Goal: Task Accomplishment & Management: Use online tool/utility

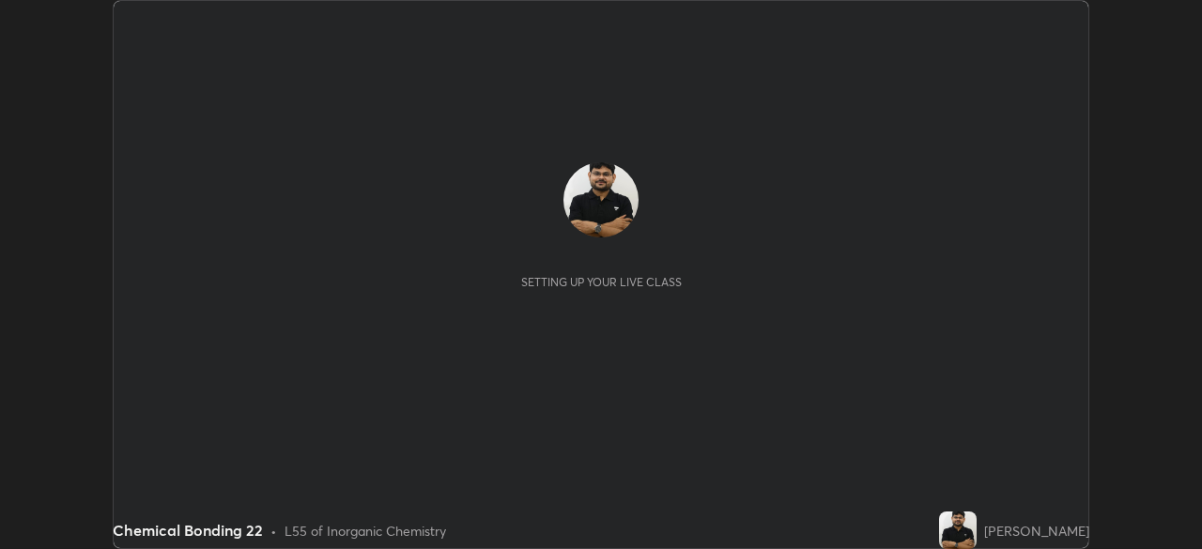
scroll to position [549, 1202]
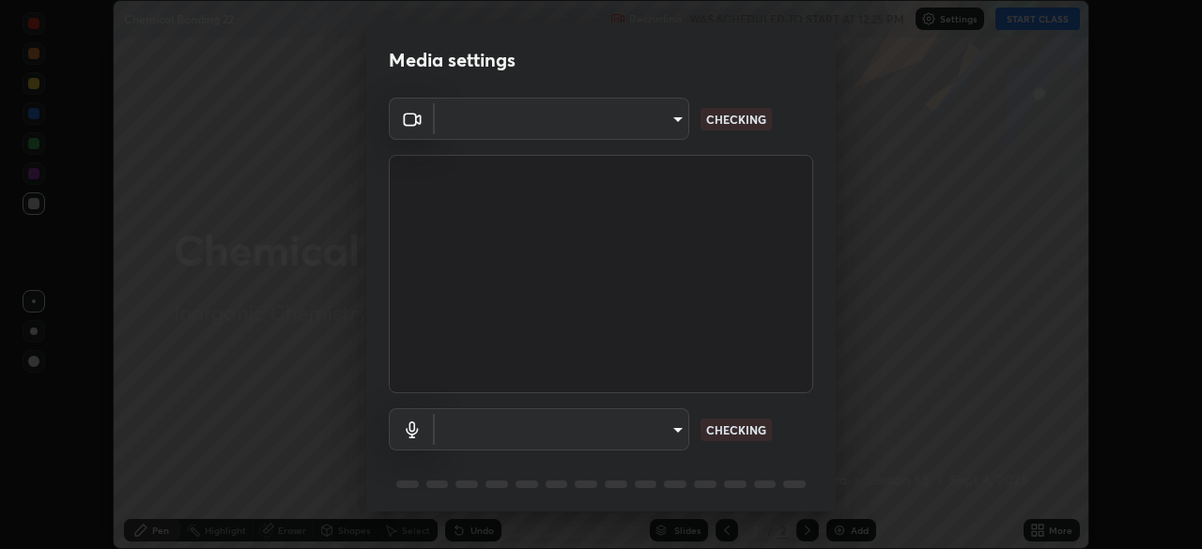
click at [607, 422] on body "Erase all Chemical Bonding 22 Recording WAS SCHEDULED TO START AT 12:25 PM Sett…" at bounding box center [601, 274] width 1202 height 549
type input "ddeb460be698feac5301e169f53eca599c89e620ae617368e30cc776484c20c4"
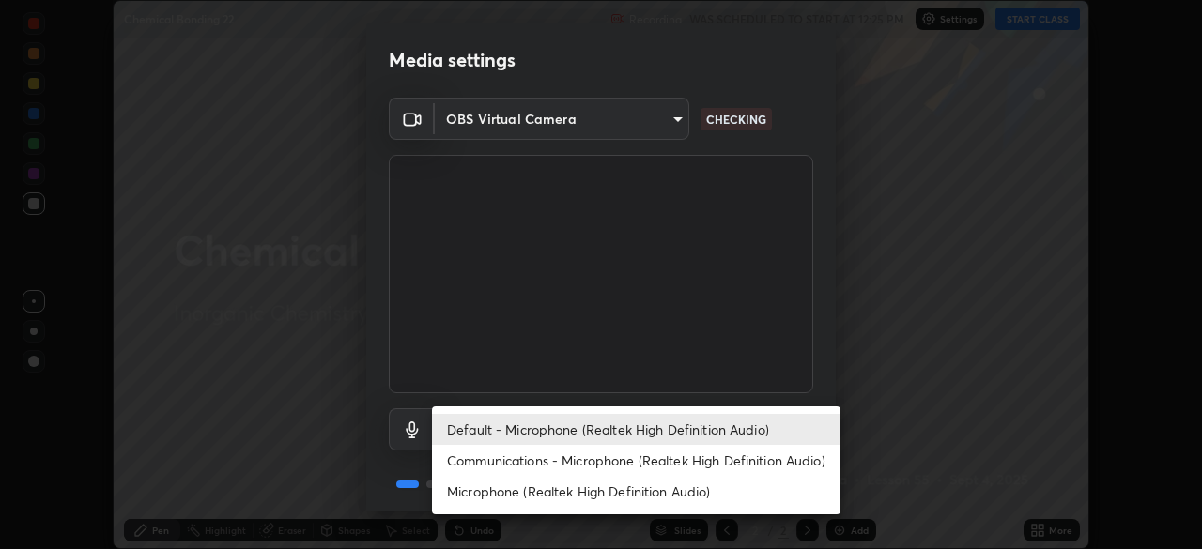
click at [530, 489] on li "Microphone (Realtek High Definition Audio)" at bounding box center [636, 491] width 408 height 31
type input "f004d940c31081e6b16f6c88961f672aa5ec6747dbf5629a26c28f94701fa2d6"
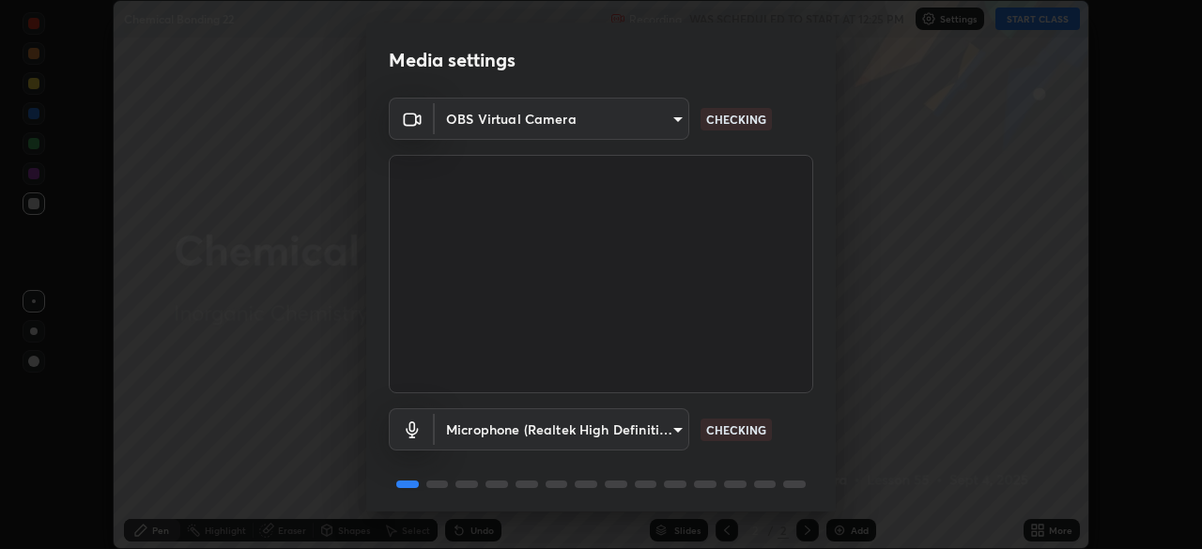
scroll to position [67, 0]
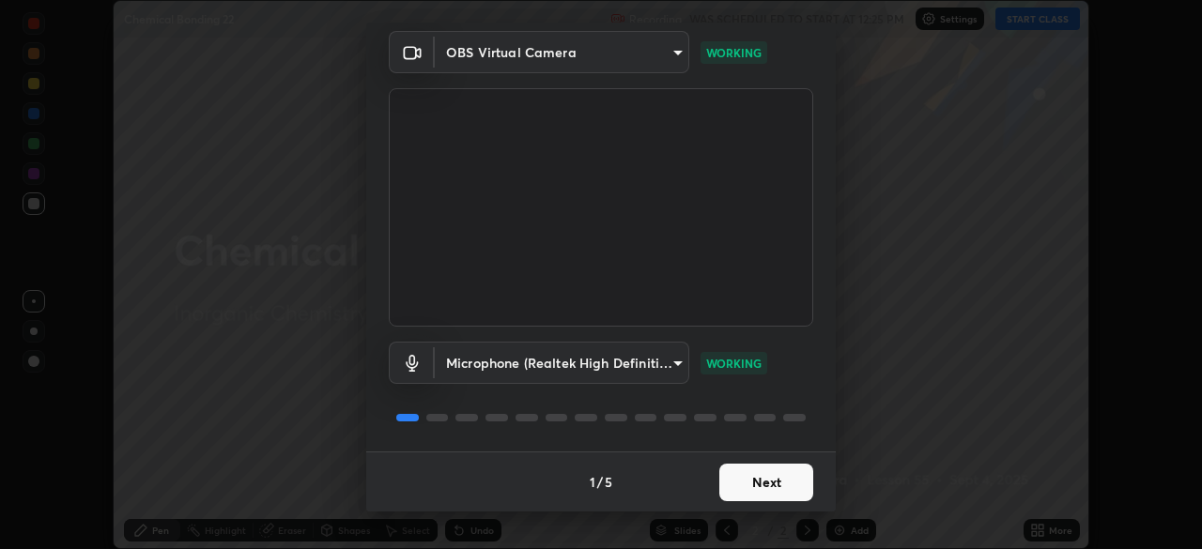
click at [771, 485] on button "Next" at bounding box center [766, 483] width 94 height 38
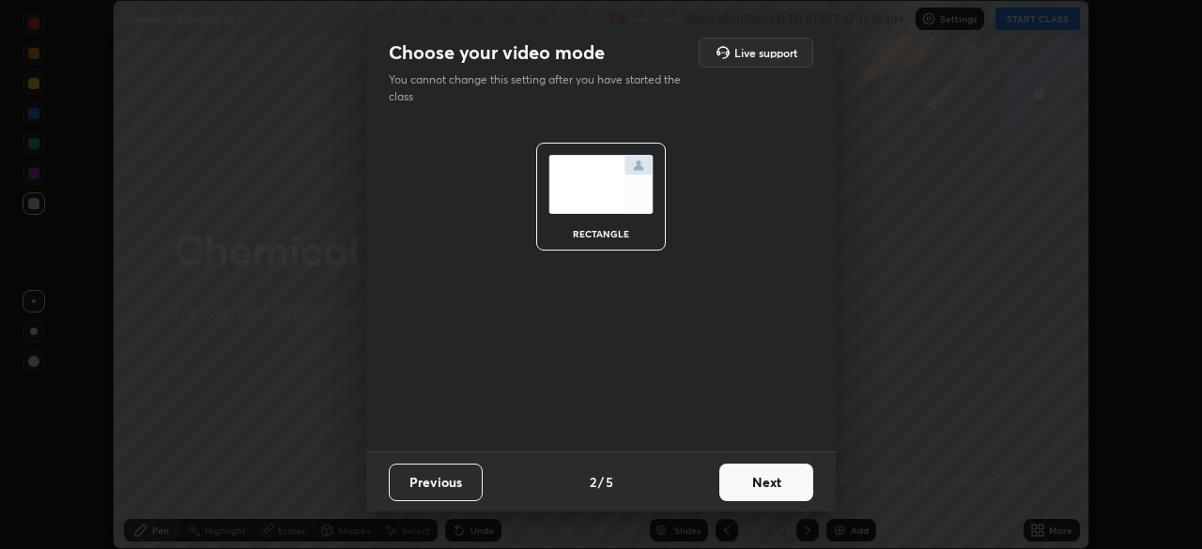
scroll to position [0, 0]
click at [776, 485] on button "Next" at bounding box center [766, 483] width 94 height 38
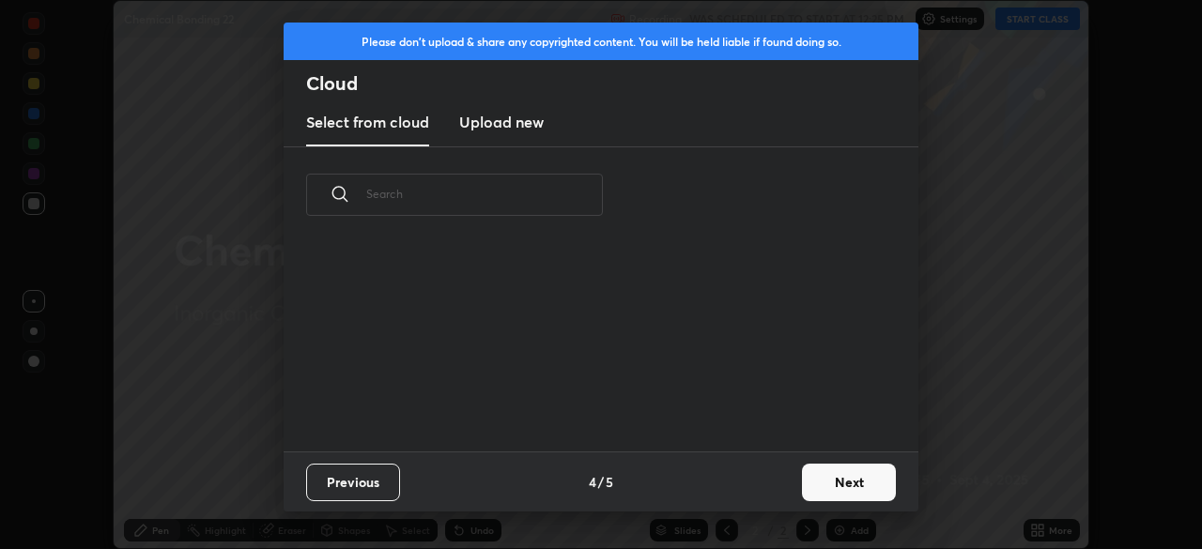
click at [779, 488] on div "Previous 4 / 5 Next" at bounding box center [601, 482] width 635 height 60
click at [833, 481] on button "Next" at bounding box center [849, 483] width 94 height 38
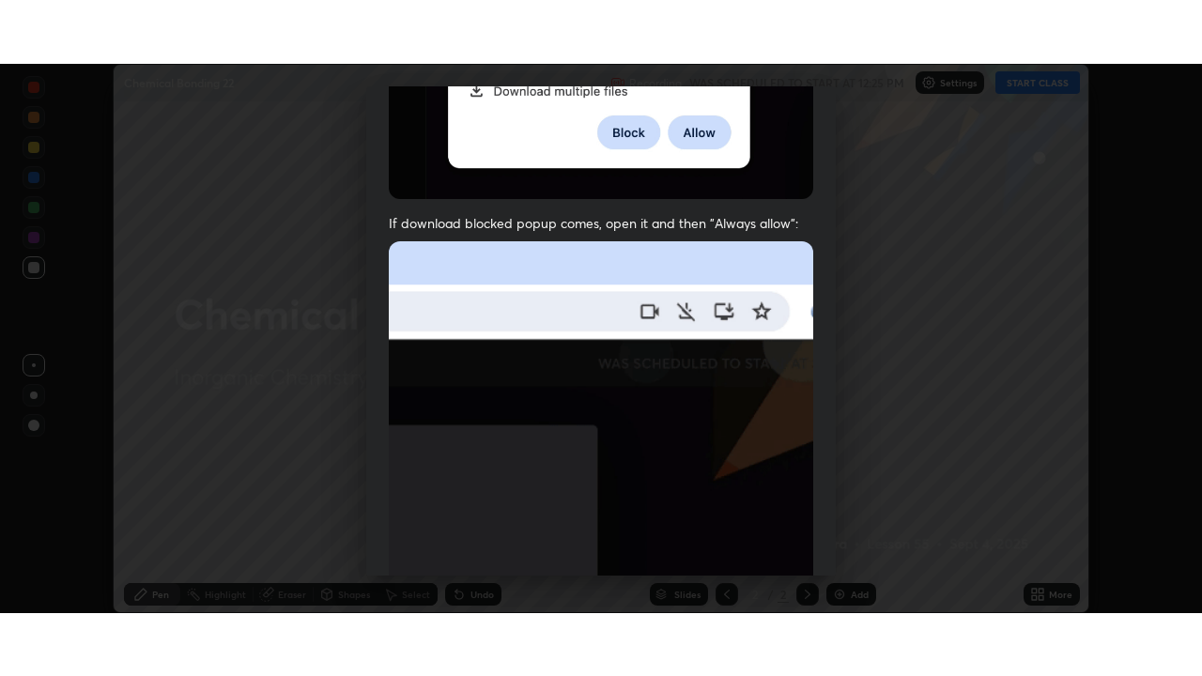
scroll to position [450, 0]
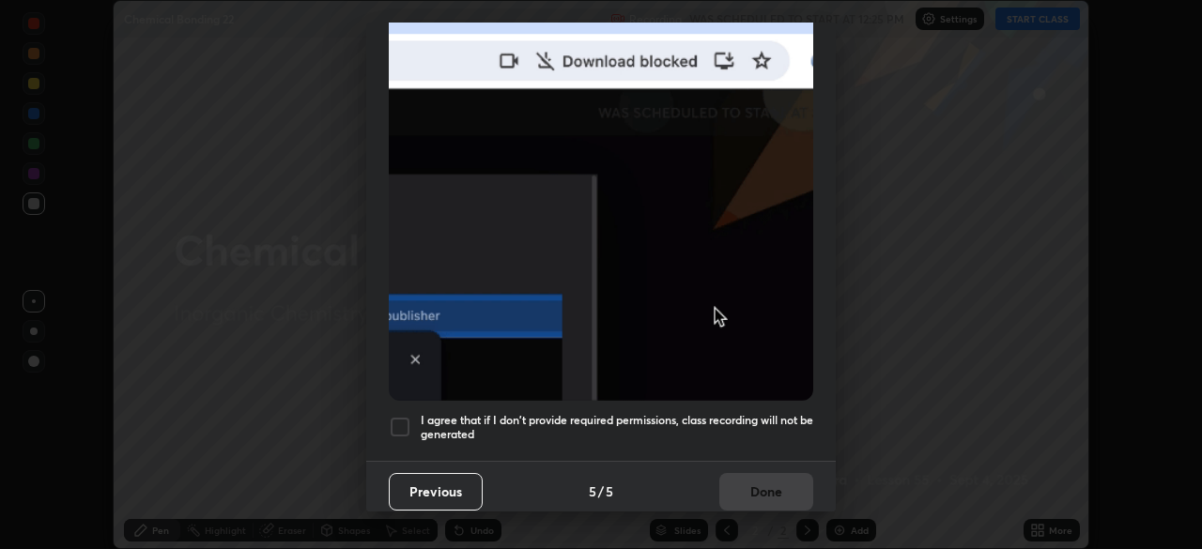
click at [740, 416] on h5 "I agree that if I don't provide required permissions, class recording will not …" at bounding box center [617, 427] width 392 height 29
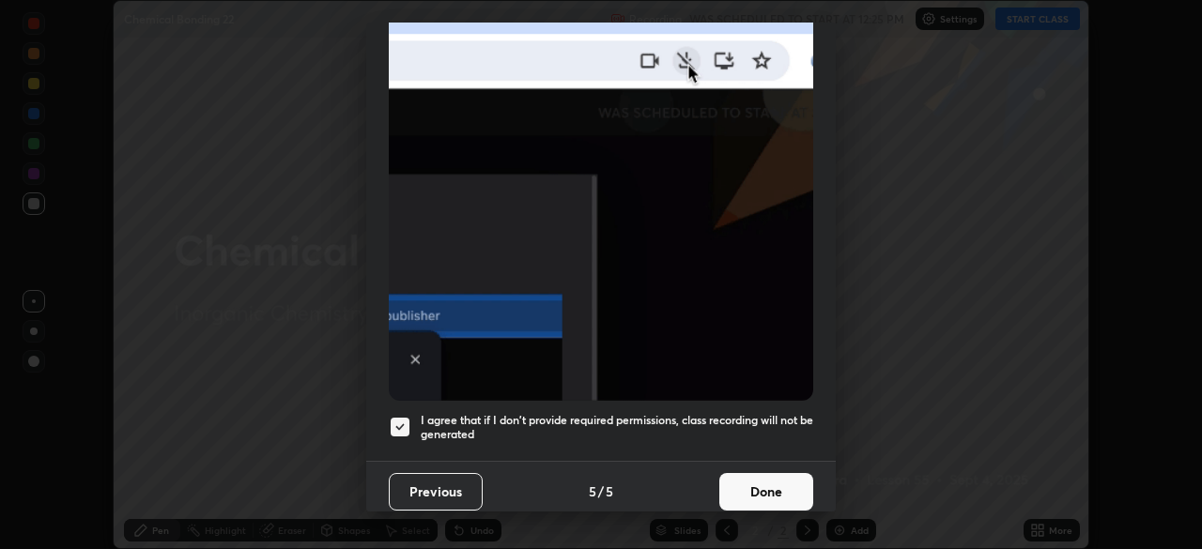
click at [762, 487] on button "Done" at bounding box center [766, 492] width 94 height 38
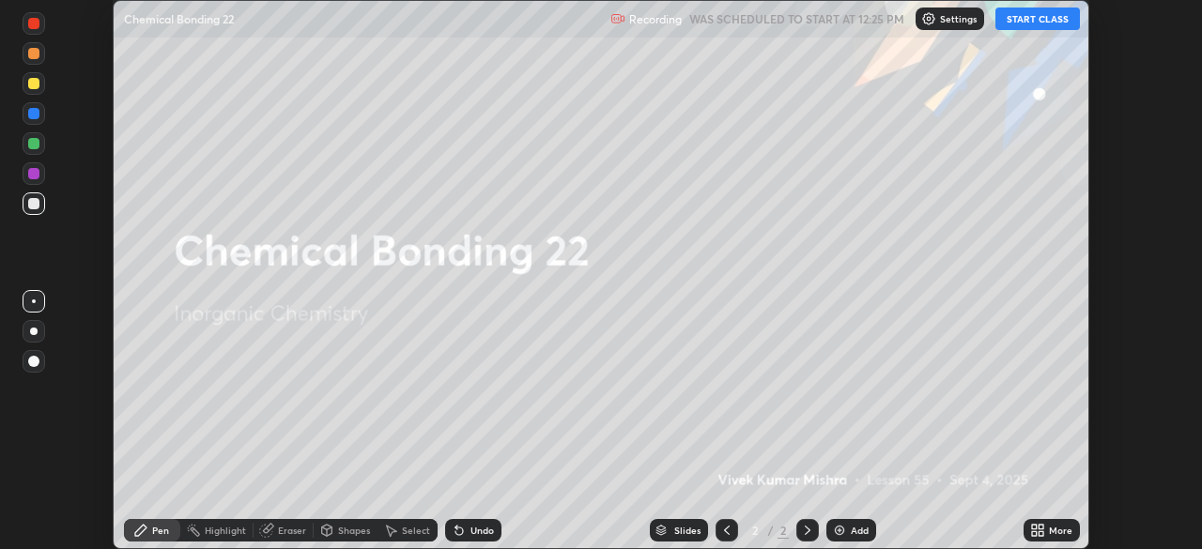
click at [1021, 22] on button "START CLASS" at bounding box center [1037, 19] width 85 height 23
click at [1049, 523] on div "More" at bounding box center [1051, 530] width 56 height 23
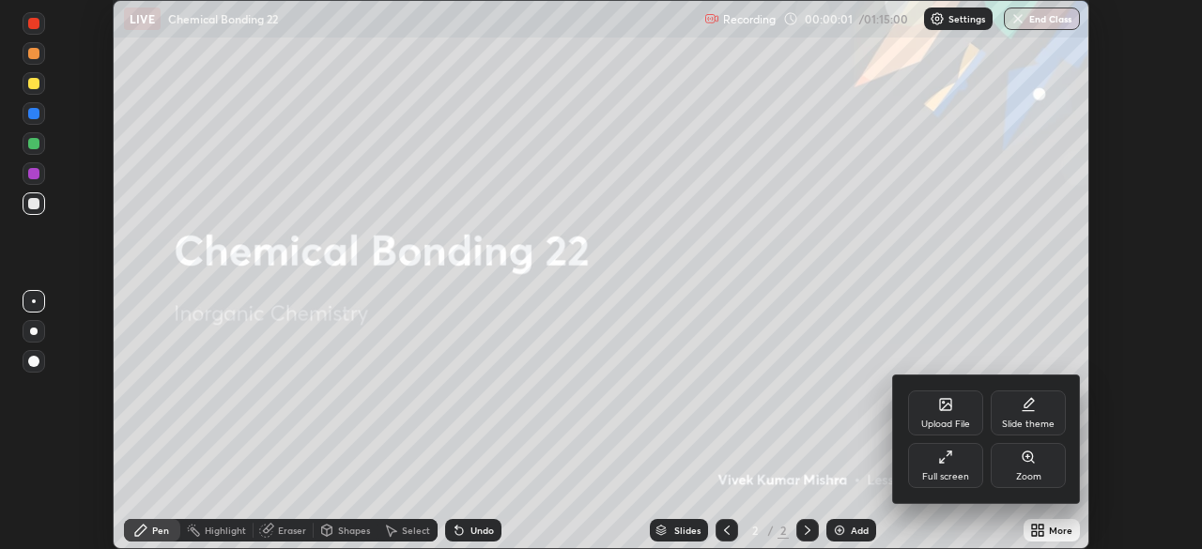
click at [952, 462] on icon at bounding box center [945, 457] width 15 height 15
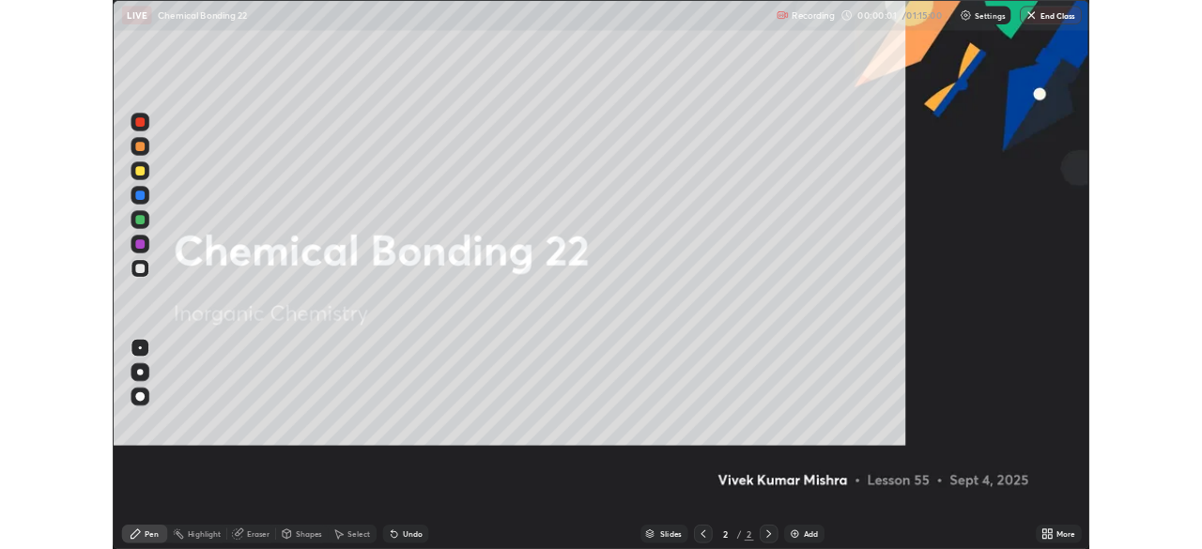
scroll to position [676, 1202]
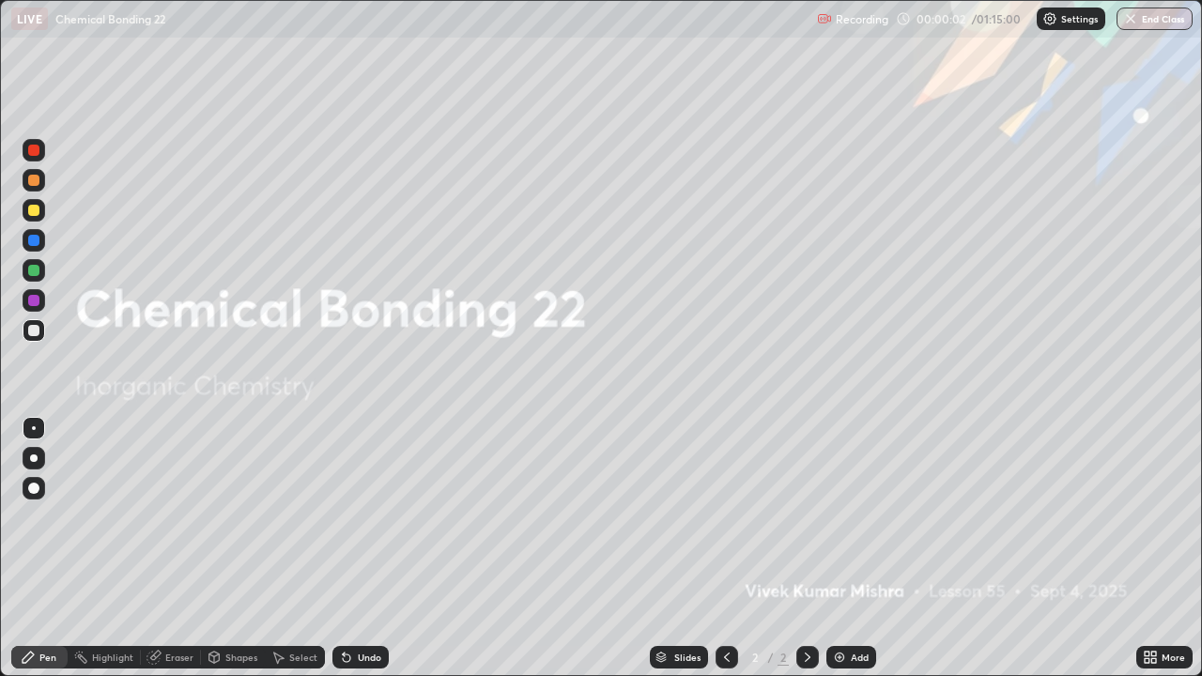
click at [1160, 548] on div "More" at bounding box center [1164, 657] width 56 height 23
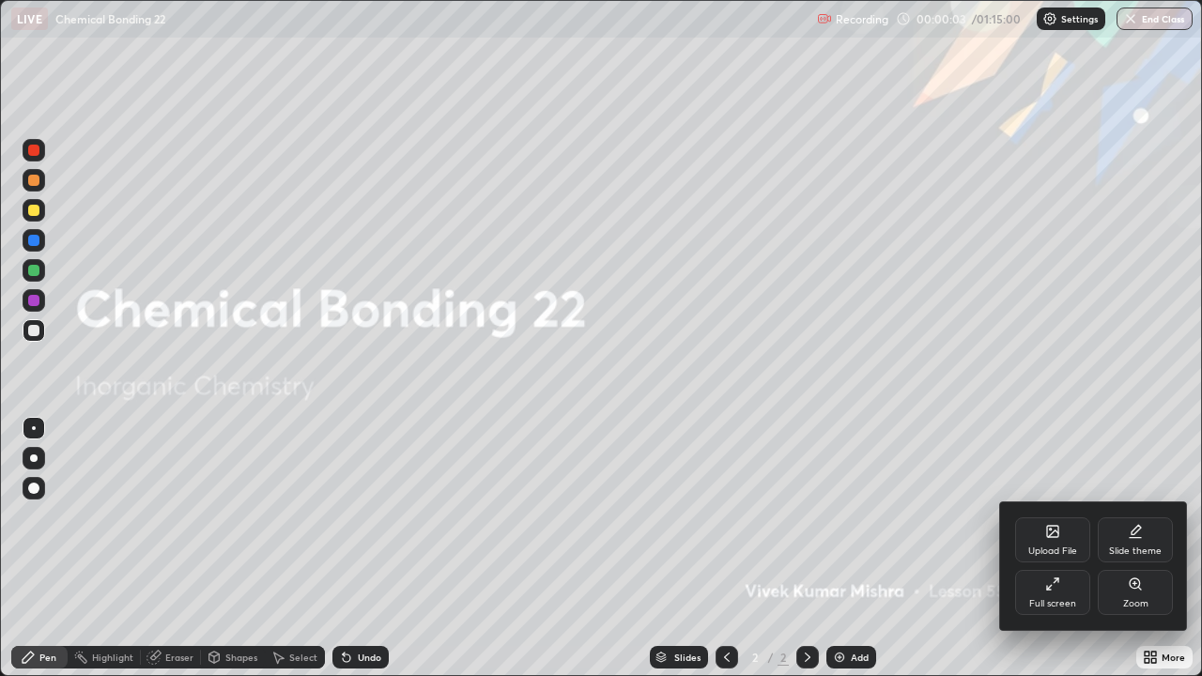
click at [1131, 543] on div "Slide theme" at bounding box center [1135, 539] width 75 height 45
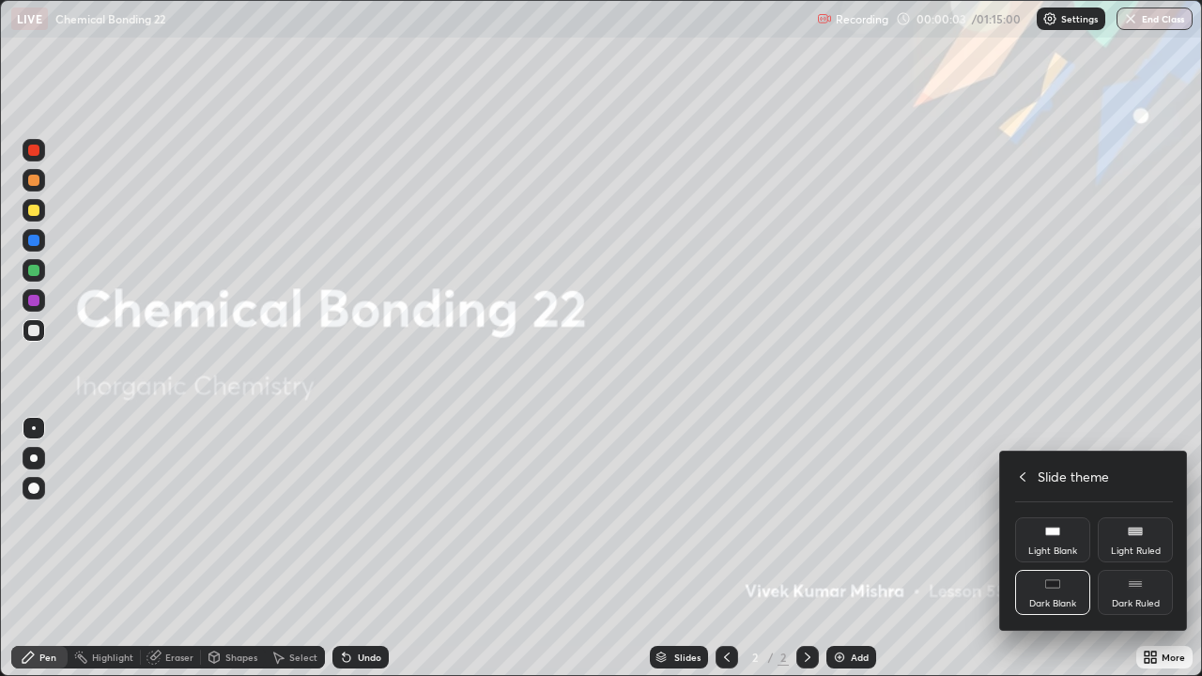
click at [1136, 548] on div "Dark Ruled" at bounding box center [1135, 592] width 75 height 45
click at [1021, 475] on icon at bounding box center [1023, 476] width 6 height 9
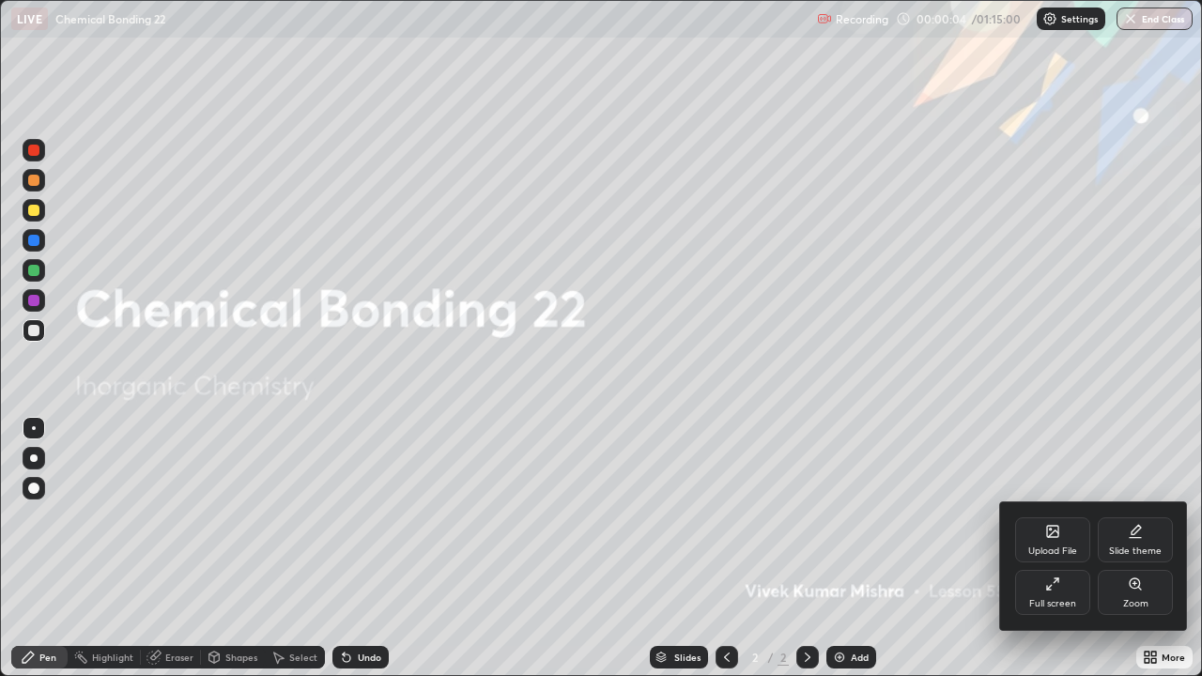
click at [917, 533] on div at bounding box center [601, 338] width 1202 height 676
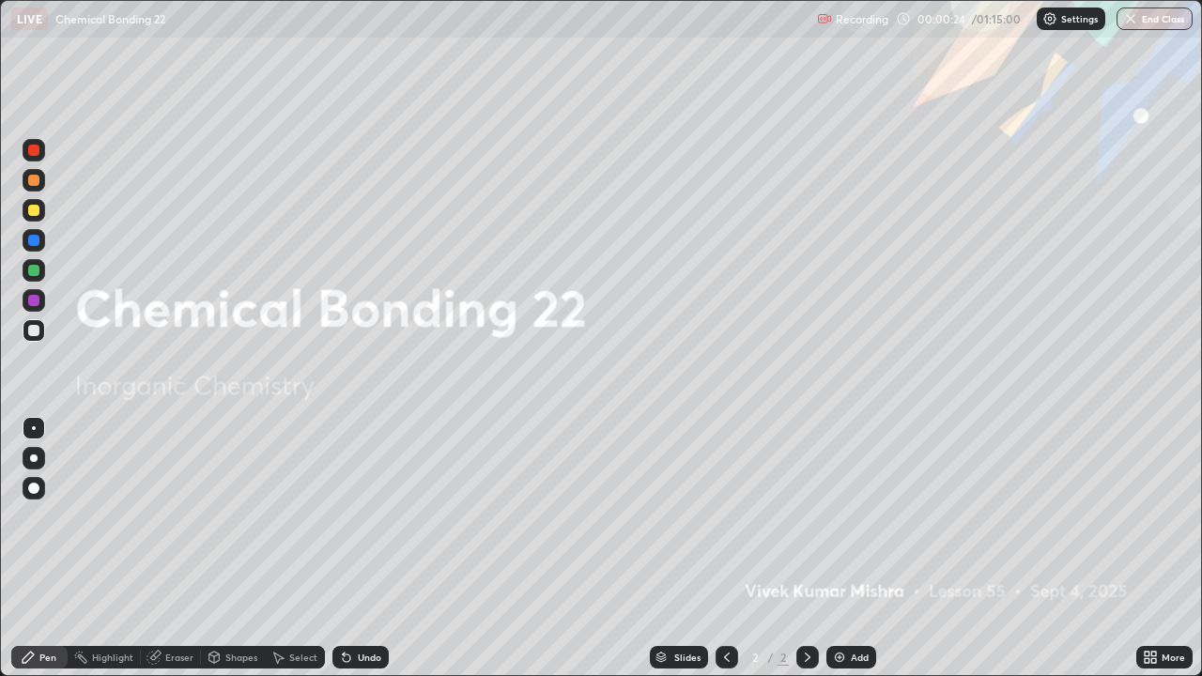
click at [1165, 548] on div "More" at bounding box center [1172, 657] width 23 height 9
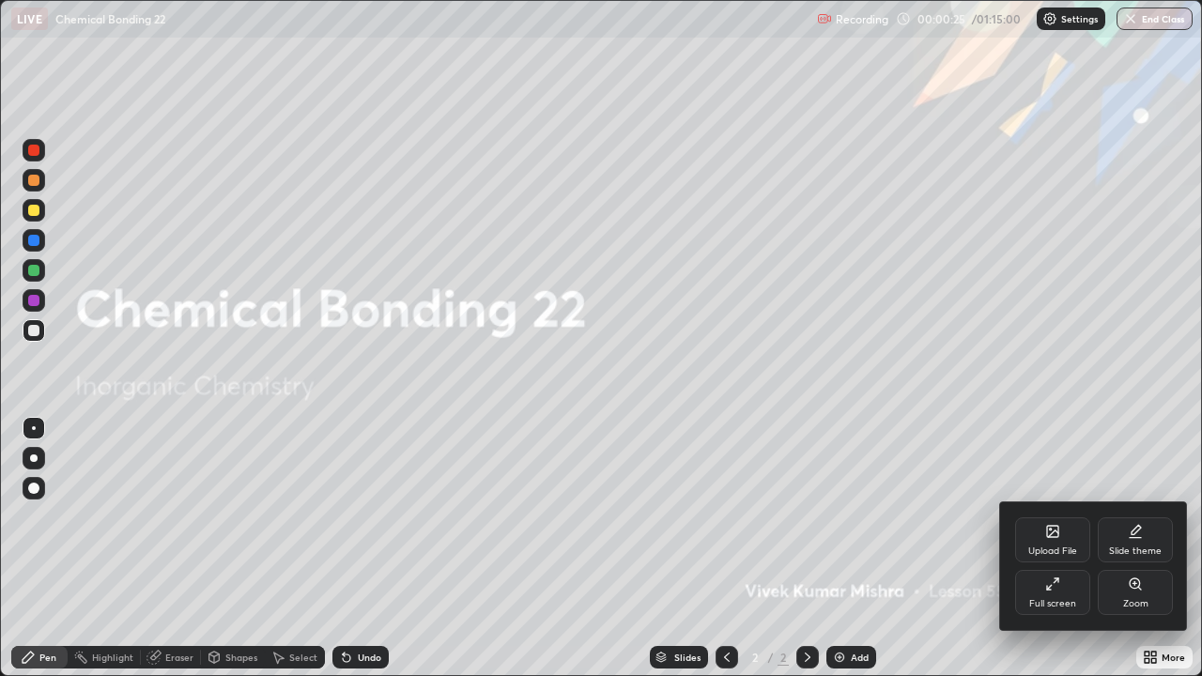
click at [1148, 544] on div "Slide theme" at bounding box center [1135, 539] width 75 height 45
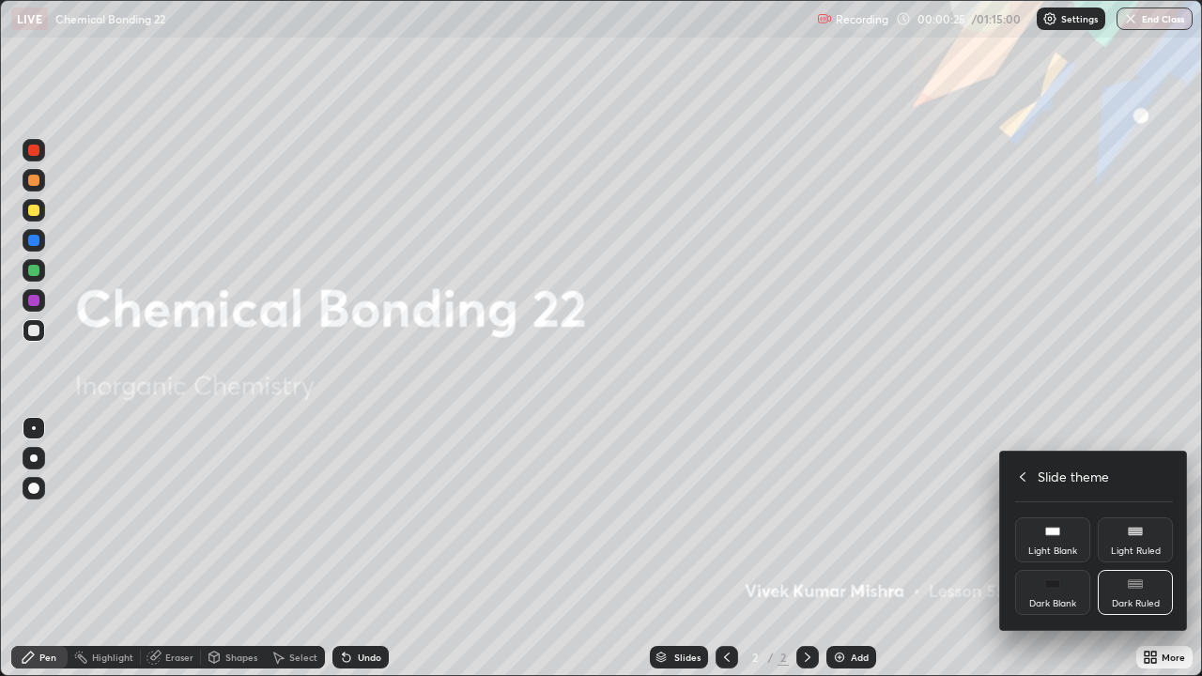
click at [1010, 548] on div at bounding box center [601, 338] width 1202 height 676
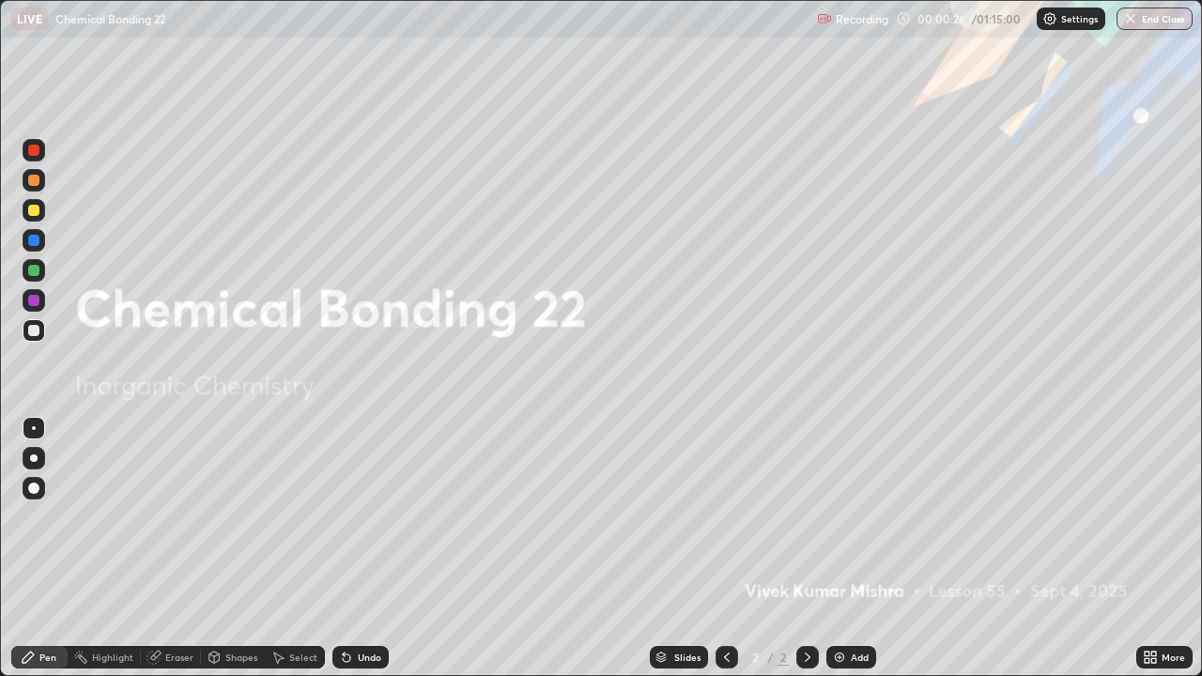
click at [853, 548] on div "Add" at bounding box center [860, 657] width 18 height 9
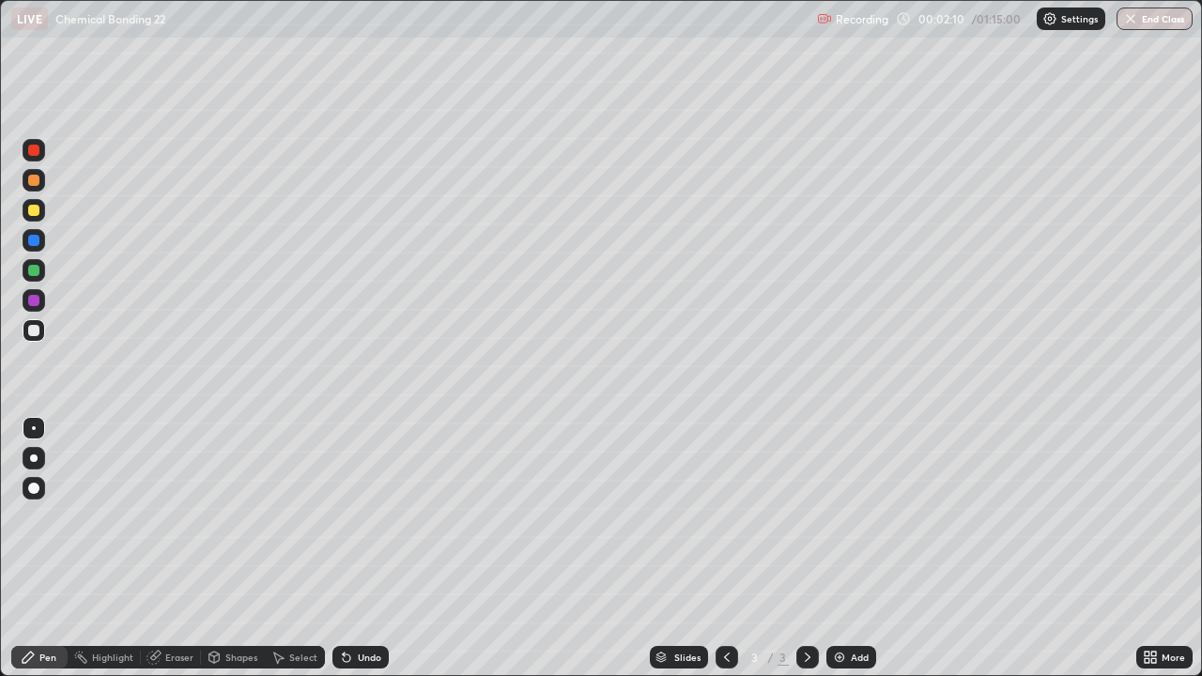
click at [35, 214] on div at bounding box center [33, 210] width 11 height 11
click at [375, 548] on div "Undo" at bounding box center [369, 657] width 23 height 9
click at [32, 326] on div at bounding box center [33, 330] width 11 height 11
click at [859, 548] on div "Add" at bounding box center [851, 657] width 50 height 23
click at [36, 273] on div at bounding box center [33, 270] width 11 height 11
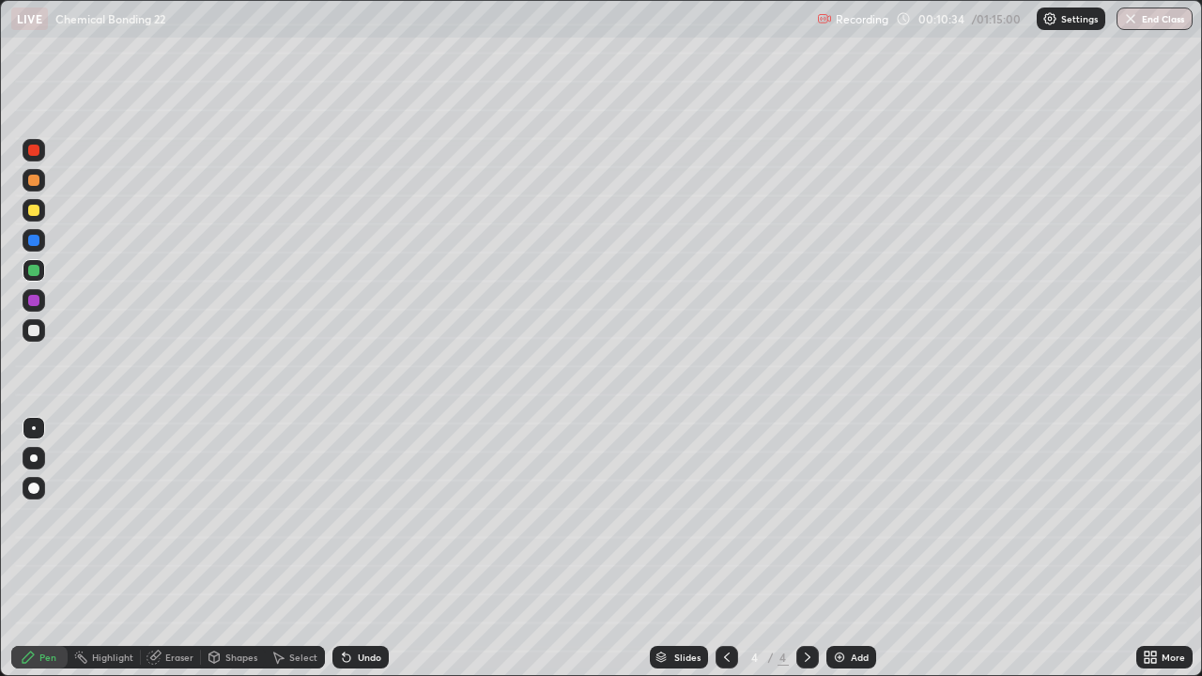
click at [35, 155] on div at bounding box center [33, 150] width 11 height 11
click at [35, 333] on div at bounding box center [33, 330] width 11 height 11
click at [842, 548] on img at bounding box center [839, 657] width 15 height 15
click at [34, 151] on div at bounding box center [33, 150] width 11 height 11
click at [32, 270] on div at bounding box center [33, 270] width 11 height 11
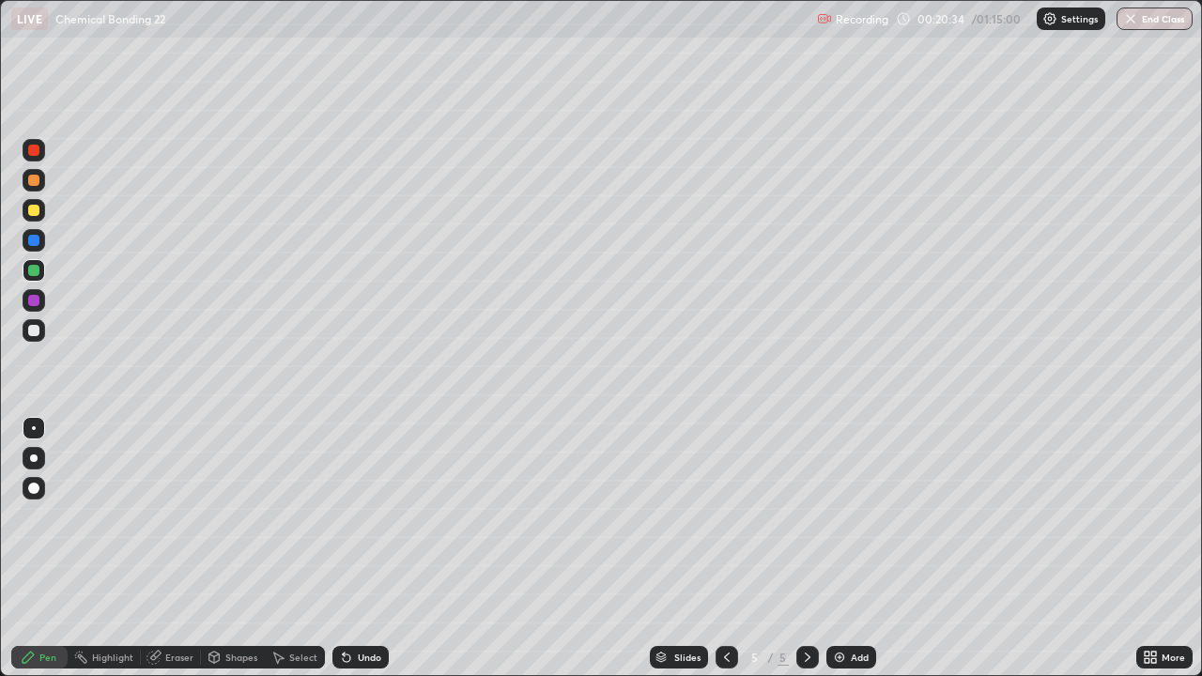
click at [296, 548] on div "Select" at bounding box center [295, 657] width 60 height 23
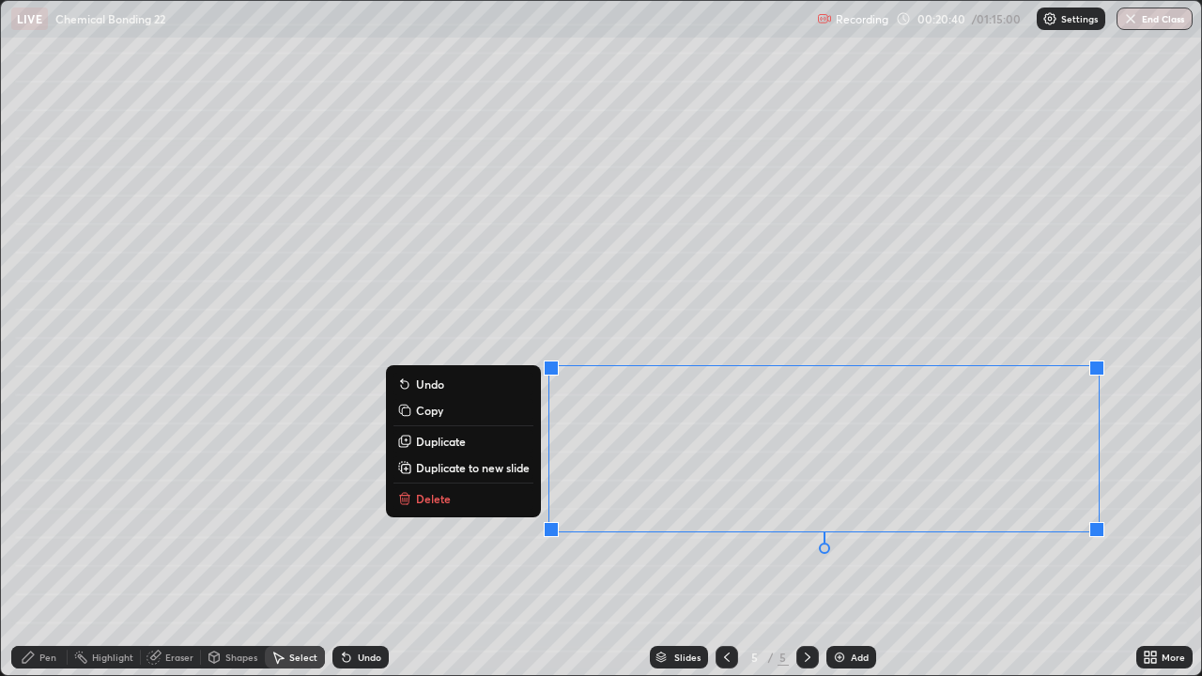
click at [33, 548] on icon at bounding box center [28, 657] width 15 height 15
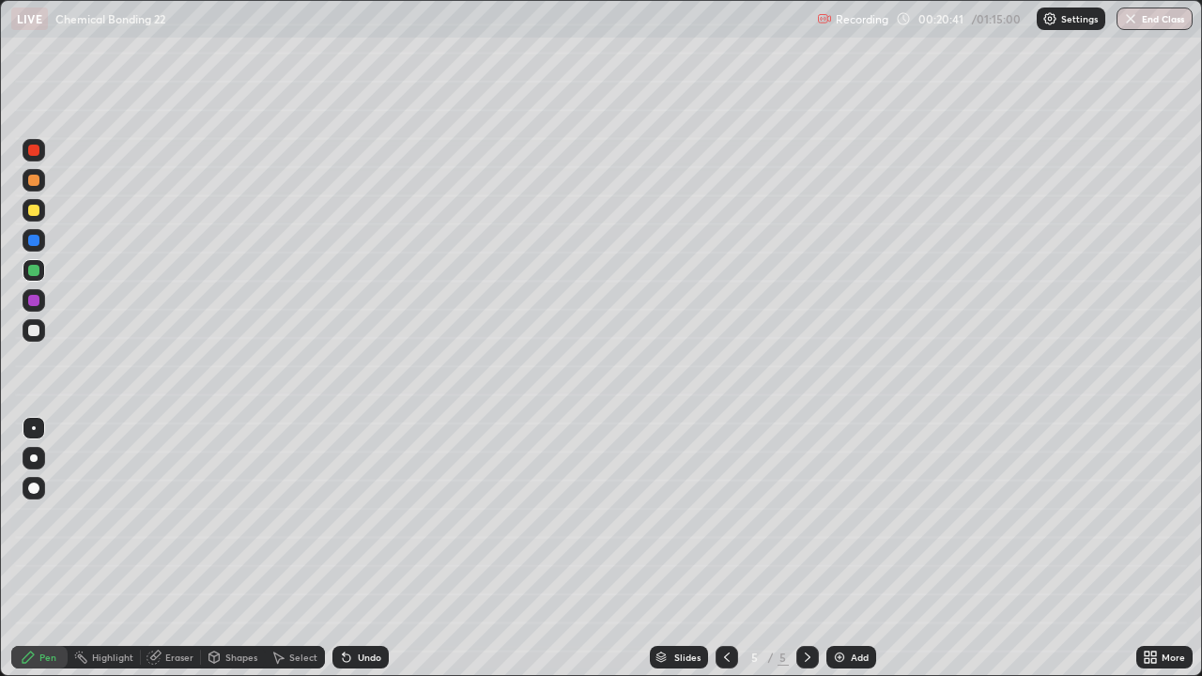
click at [33, 335] on div at bounding box center [33, 330] width 11 height 11
click at [28, 209] on div at bounding box center [33, 210] width 11 height 11
click at [851, 548] on div "Add" at bounding box center [860, 657] width 18 height 9
click at [38, 299] on div at bounding box center [33, 300] width 11 height 11
click at [38, 153] on div at bounding box center [33, 150] width 11 height 11
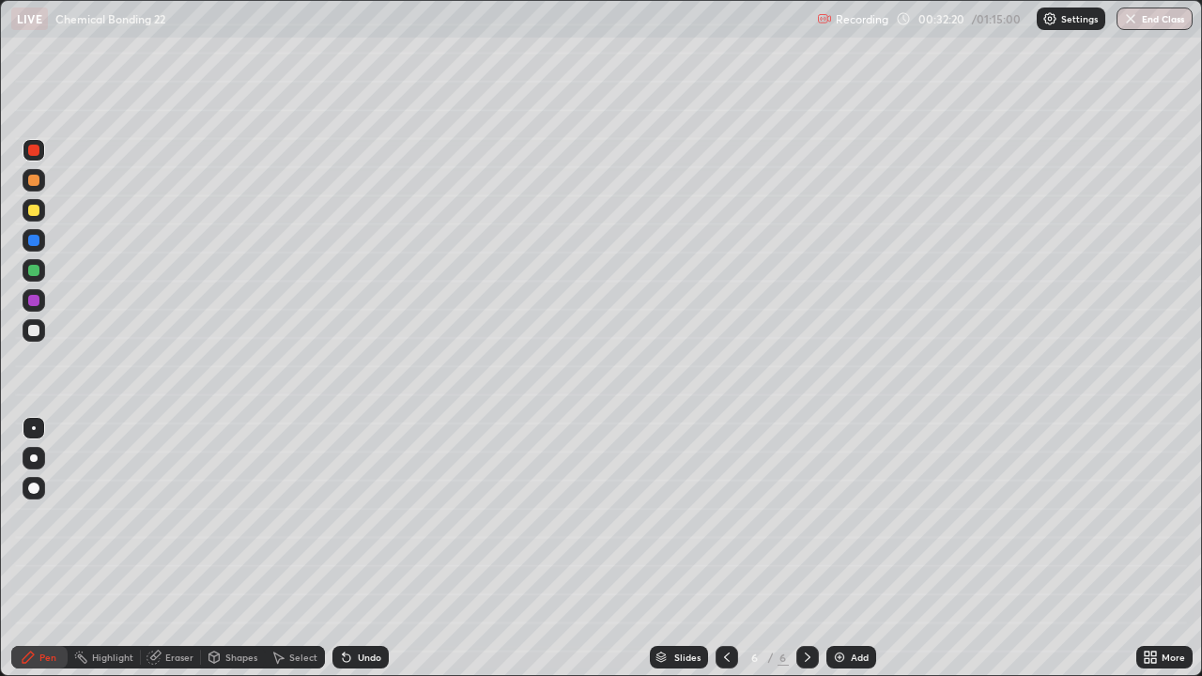
click at [170, 548] on div "Eraser" at bounding box center [179, 657] width 28 height 9
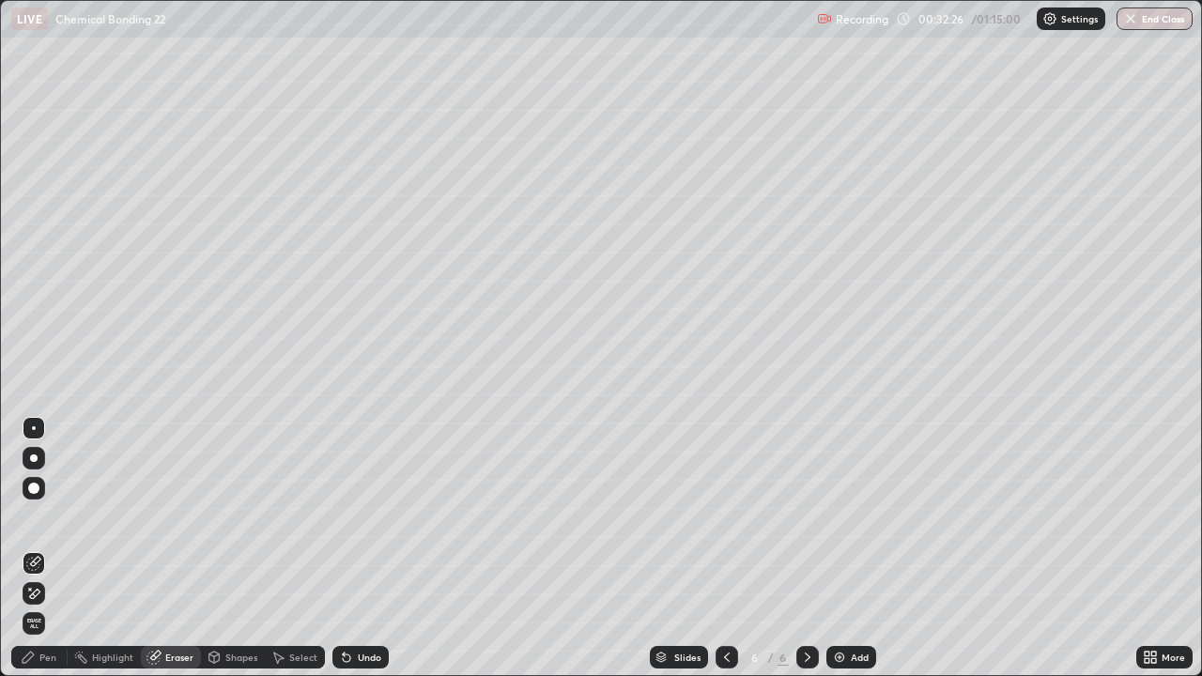
click at [38, 548] on div "Pen" at bounding box center [39, 657] width 56 height 23
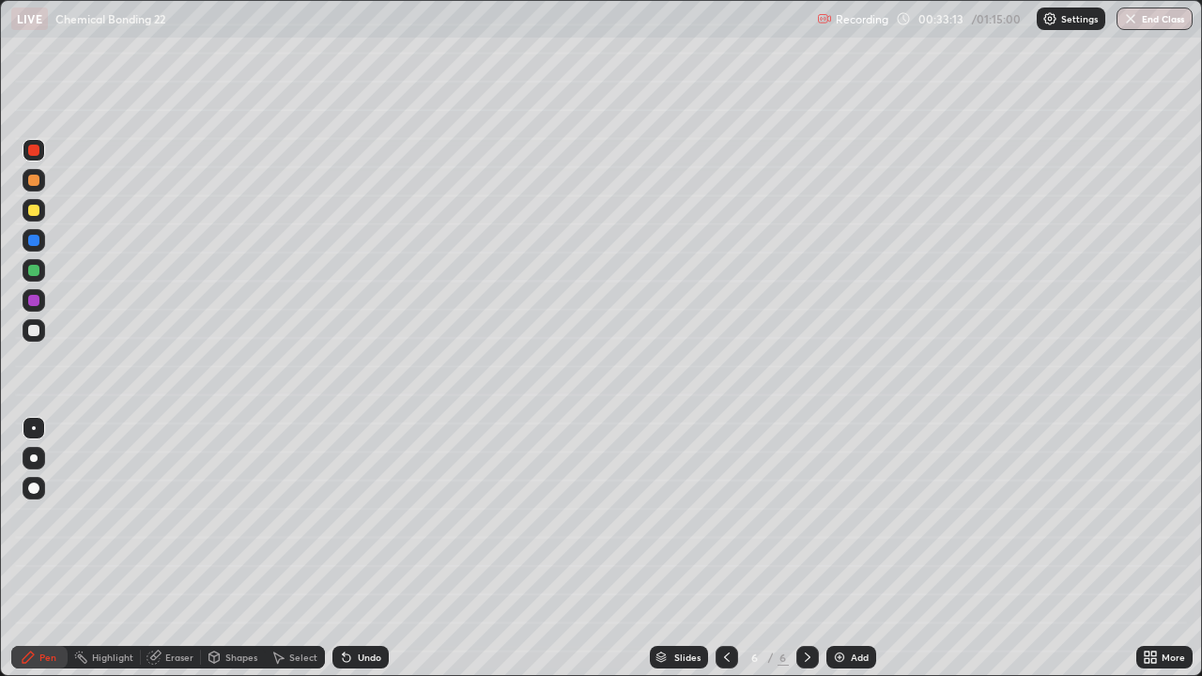
click at [38, 269] on div at bounding box center [33, 270] width 11 height 11
click at [725, 548] on icon at bounding box center [726, 657] width 15 height 15
click at [716, 548] on div at bounding box center [726, 657] width 23 height 23
click at [809, 548] on icon at bounding box center [807, 657] width 15 height 15
click at [806, 548] on icon at bounding box center [807, 657] width 15 height 15
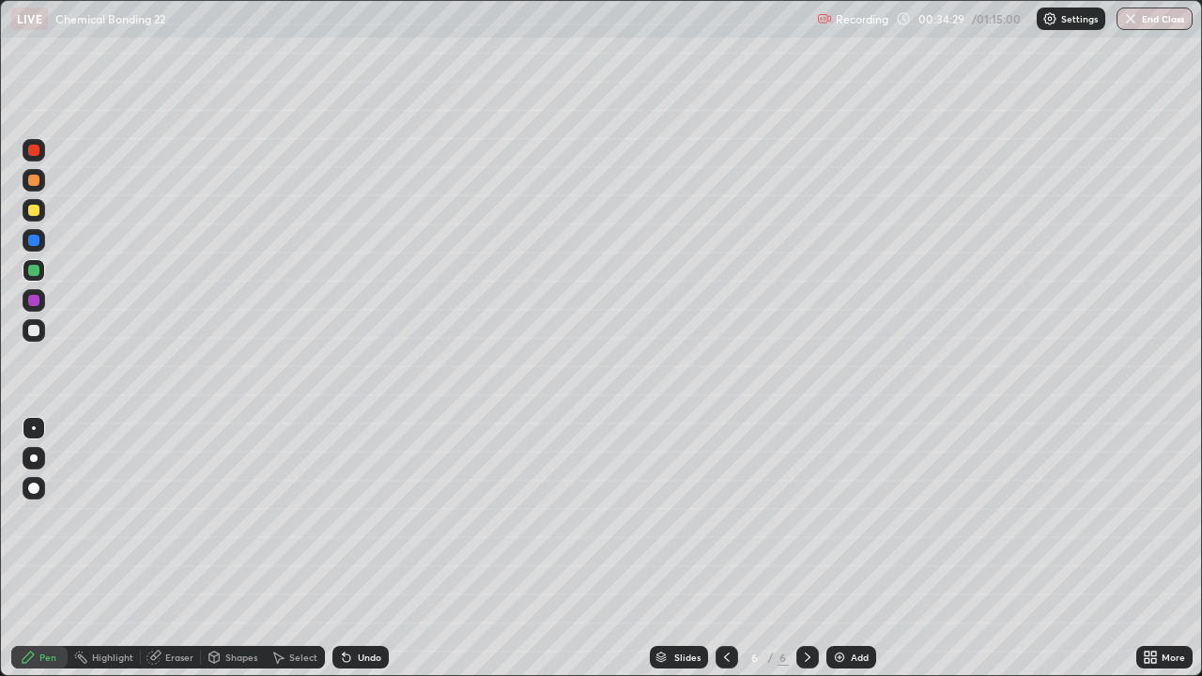
click at [33, 330] on div at bounding box center [33, 330] width 11 height 11
click at [290, 548] on div "Select" at bounding box center [295, 657] width 60 height 23
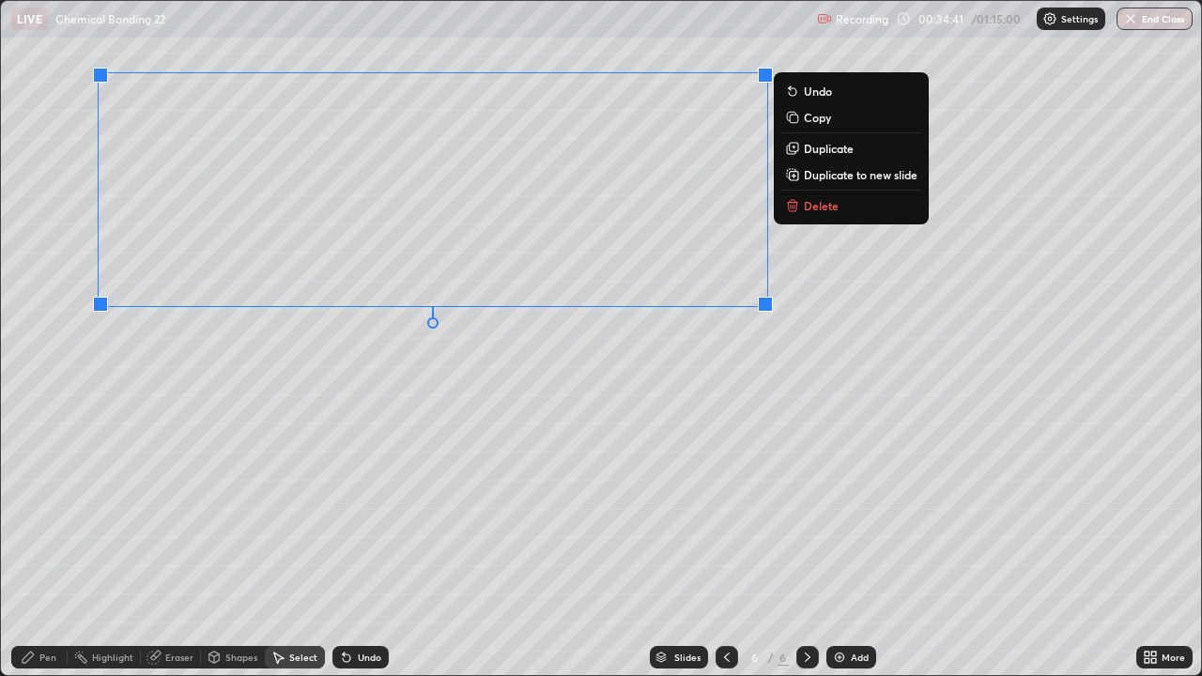
click at [784, 399] on div "0 ° Undo Copy Duplicate Duplicate to new slide Delete" at bounding box center [601, 338] width 1200 height 674
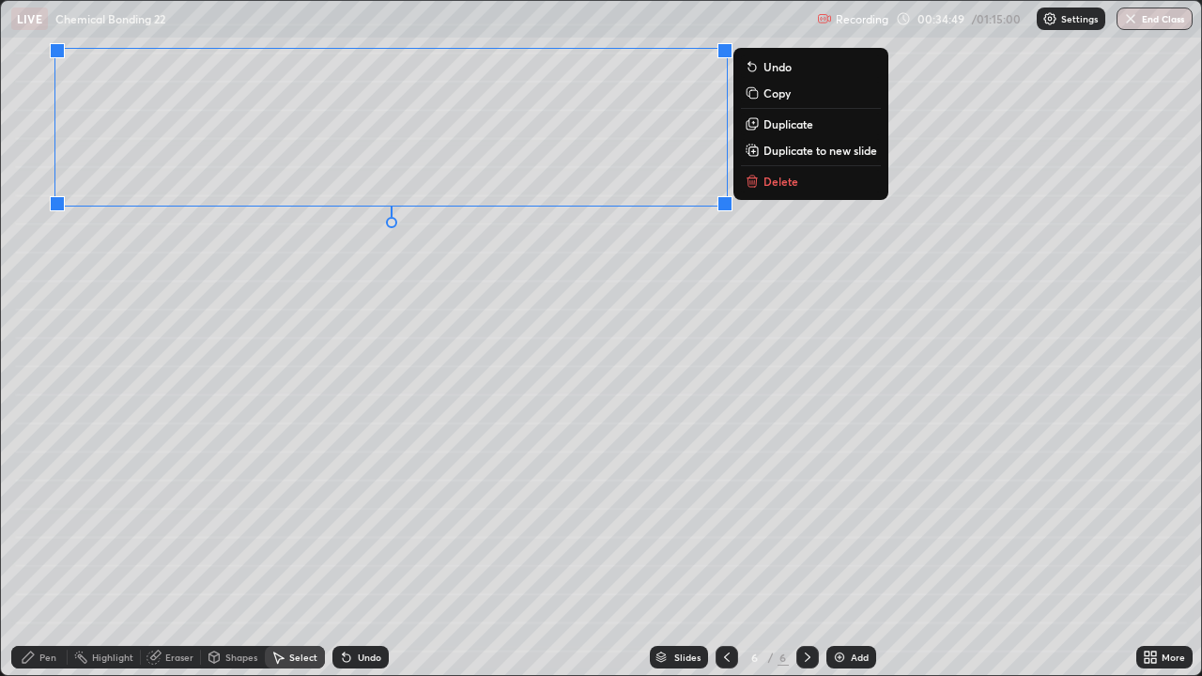
click at [606, 399] on div "0 ° Undo Copy Duplicate Duplicate to new slide Delete" at bounding box center [601, 338] width 1200 height 674
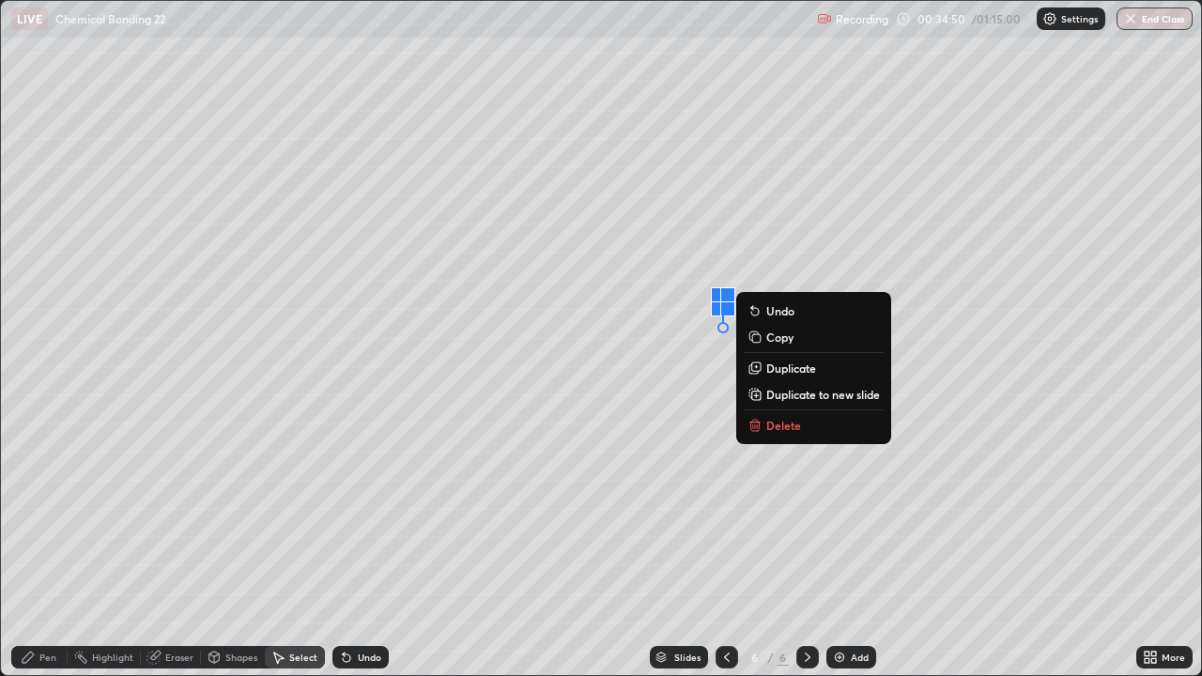
click at [788, 428] on p "Delete" at bounding box center [783, 425] width 35 height 15
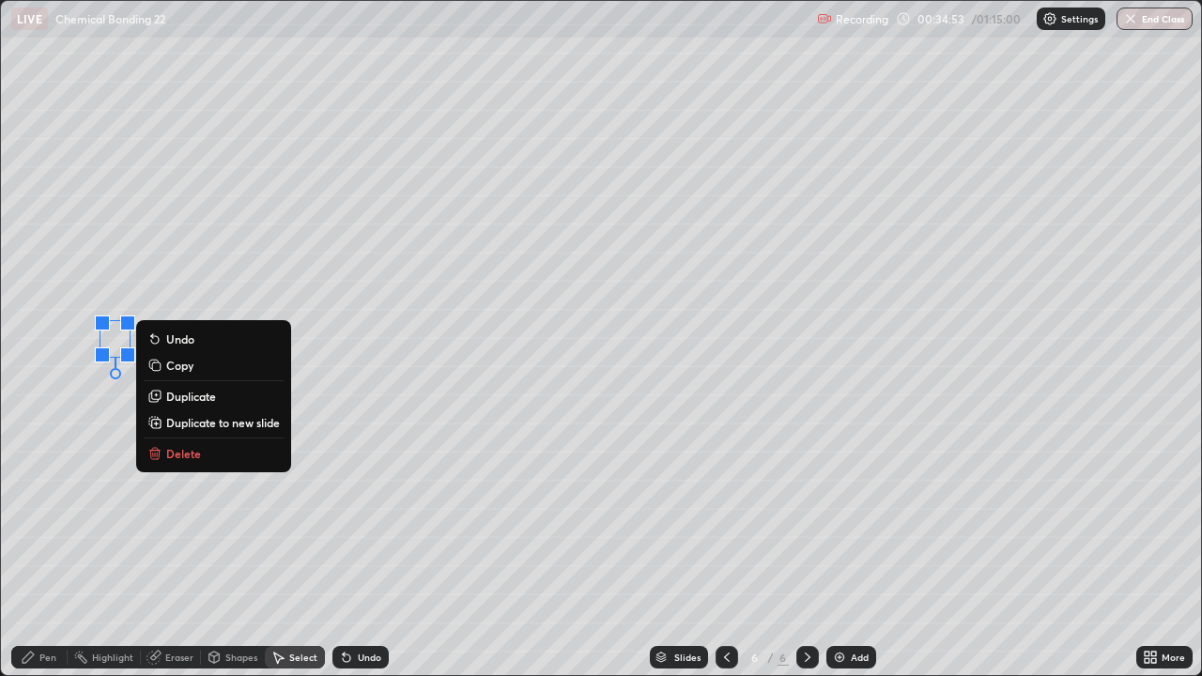
click at [199, 451] on p "Delete" at bounding box center [183, 453] width 35 height 15
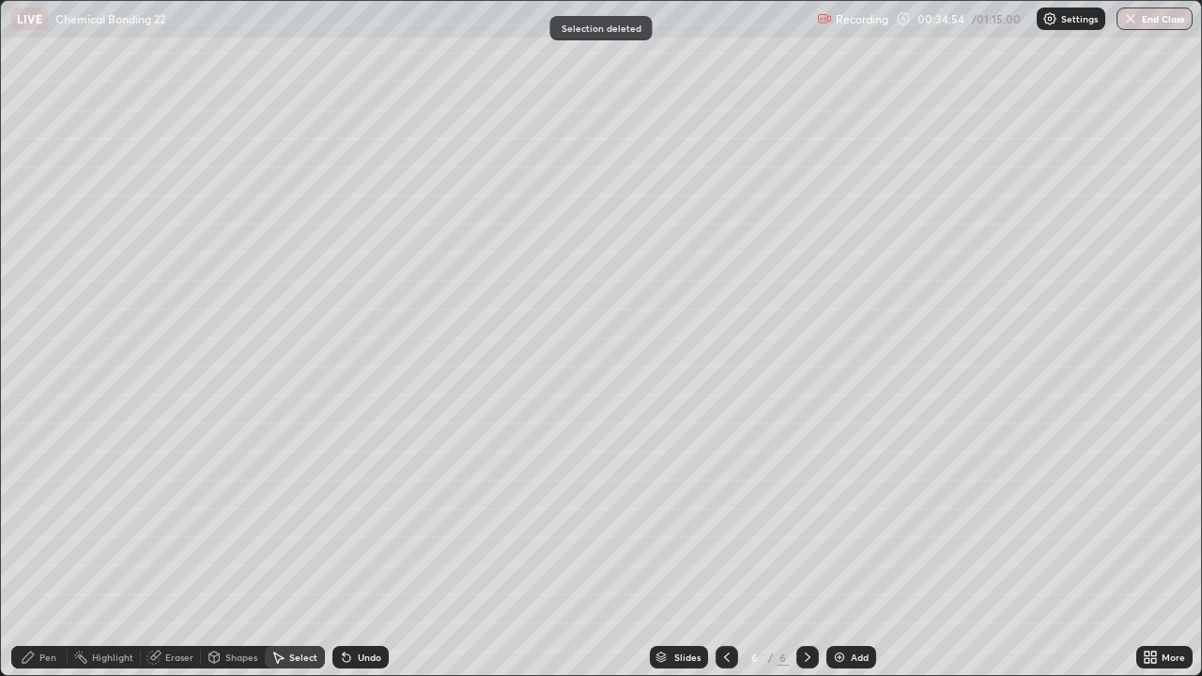
click at [37, 548] on div "Pen" at bounding box center [39, 657] width 56 height 23
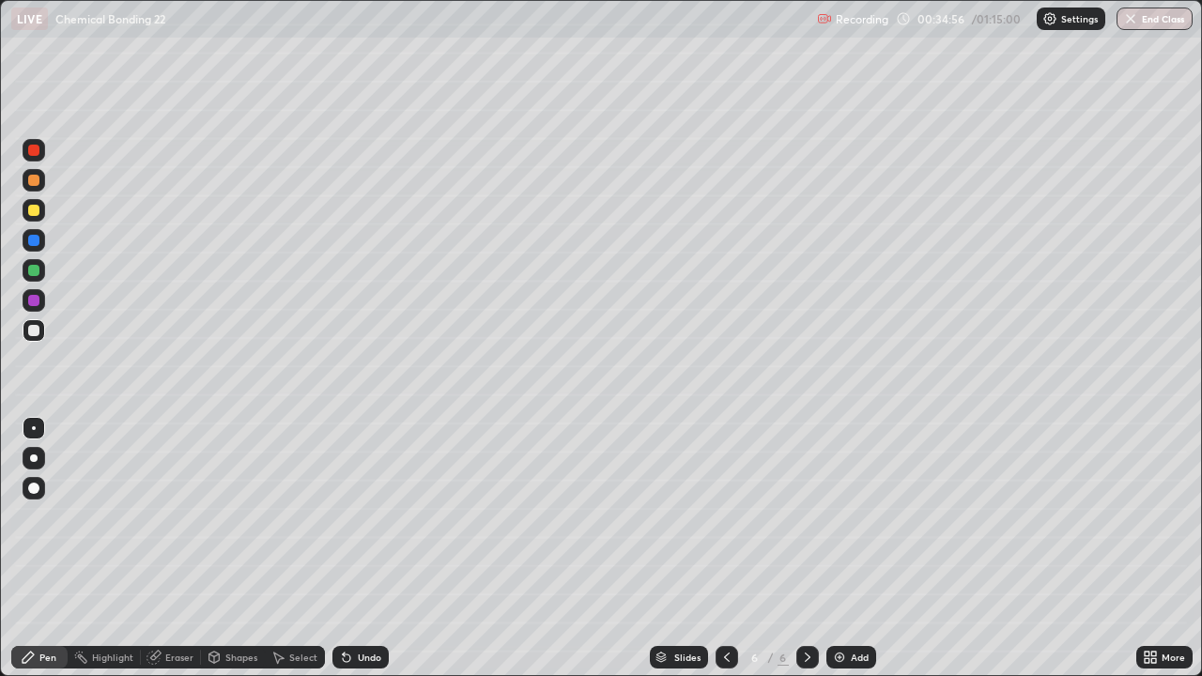
click at [226, 548] on div "Shapes" at bounding box center [241, 657] width 32 height 9
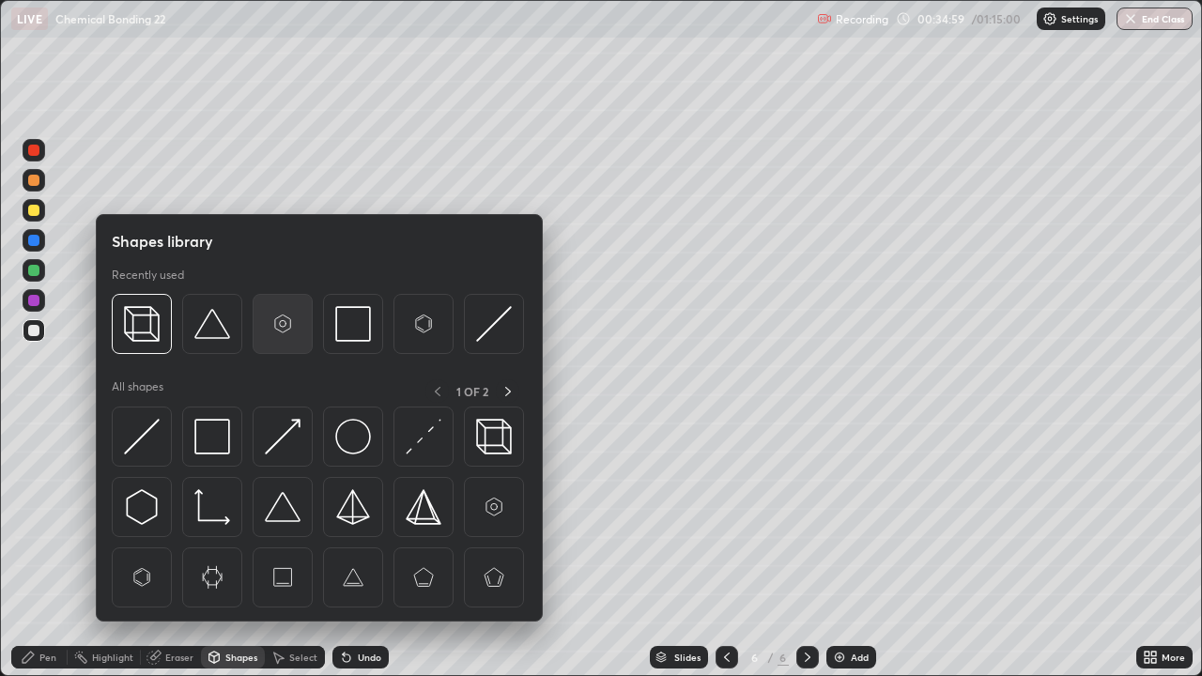
click at [276, 322] on img at bounding box center [283, 324] width 36 height 36
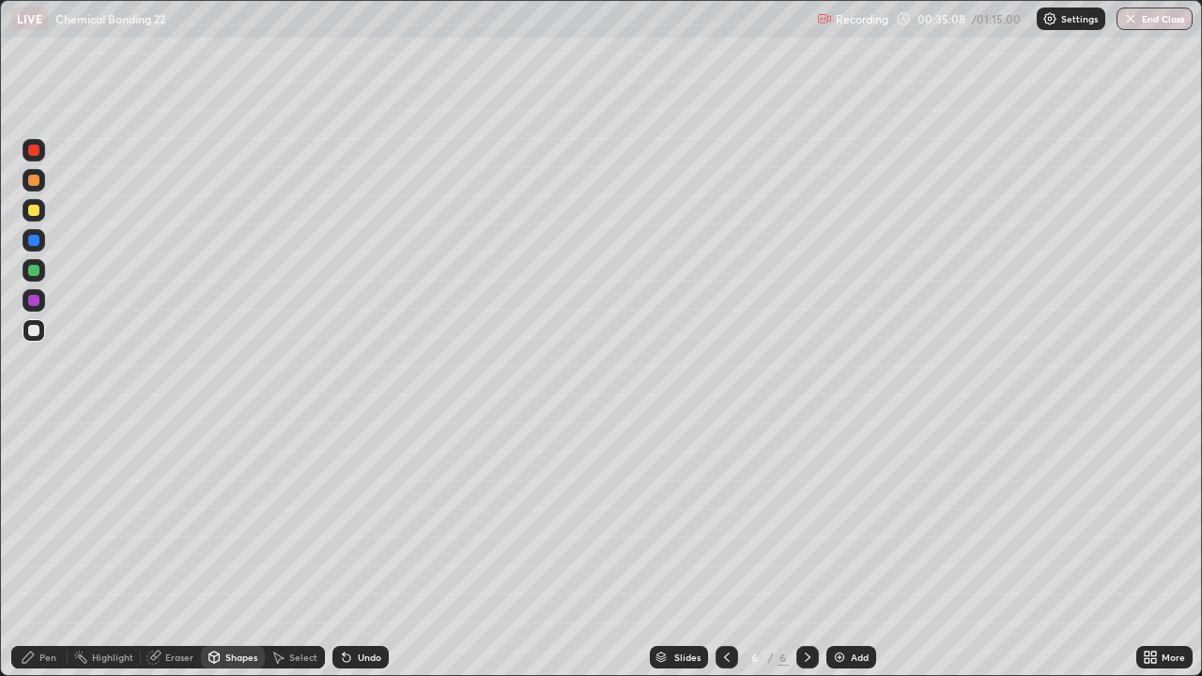
click at [289, 548] on div "Select" at bounding box center [303, 657] width 28 height 9
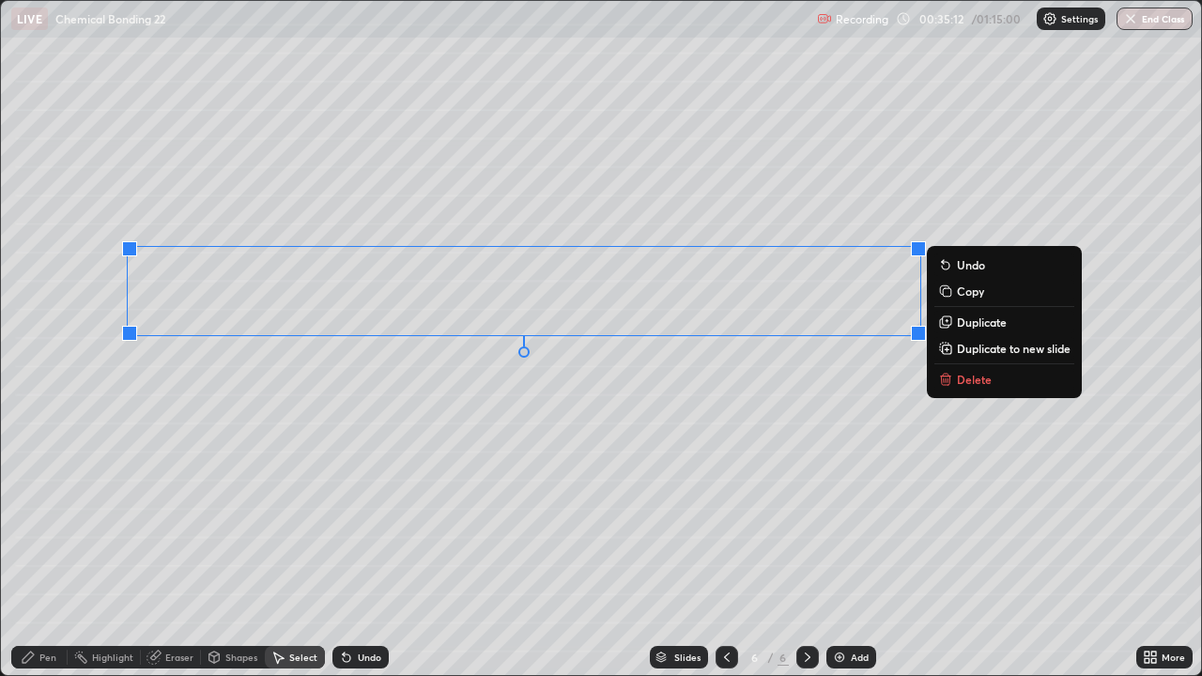
click at [980, 326] on p "Duplicate" at bounding box center [982, 322] width 50 height 15
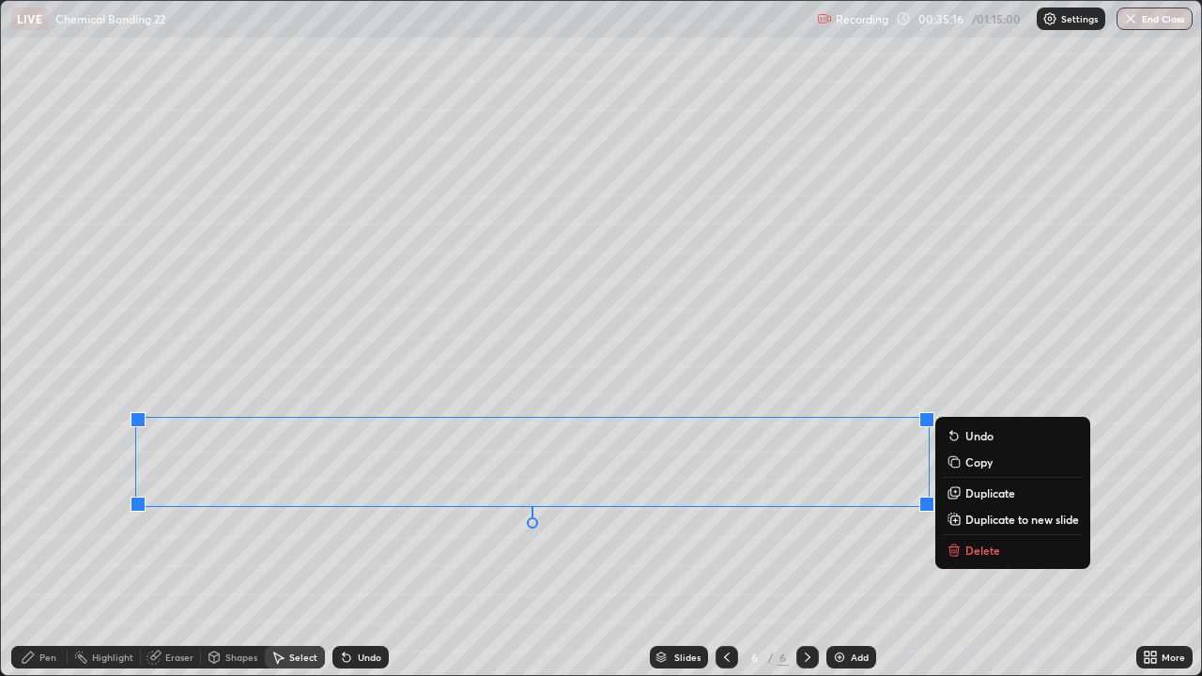
click at [38, 548] on div "Pen" at bounding box center [39, 657] width 56 height 23
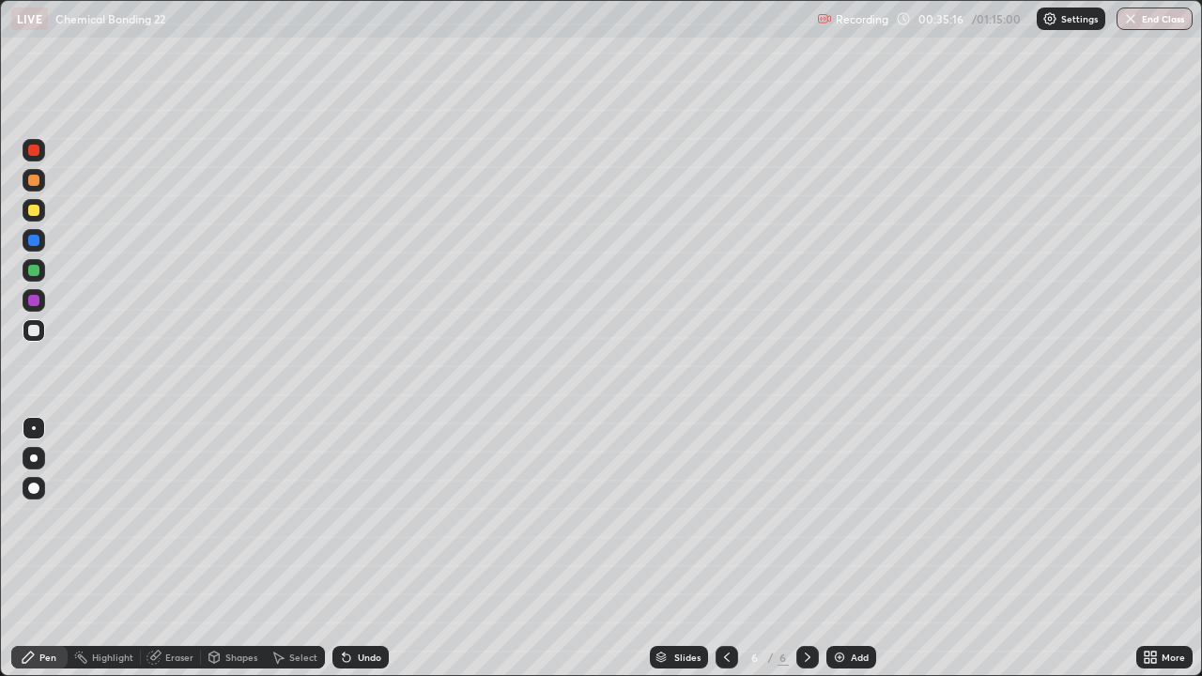
click at [32, 305] on div at bounding box center [33, 300] width 11 height 11
click at [25, 149] on div at bounding box center [34, 150] width 23 height 23
click at [725, 548] on icon at bounding box center [726, 657] width 15 height 15
click at [729, 548] on div at bounding box center [726, 657] width 23 height 38
click at [806, 548] on icon at bounding box center [807, 657] width 15 height 15
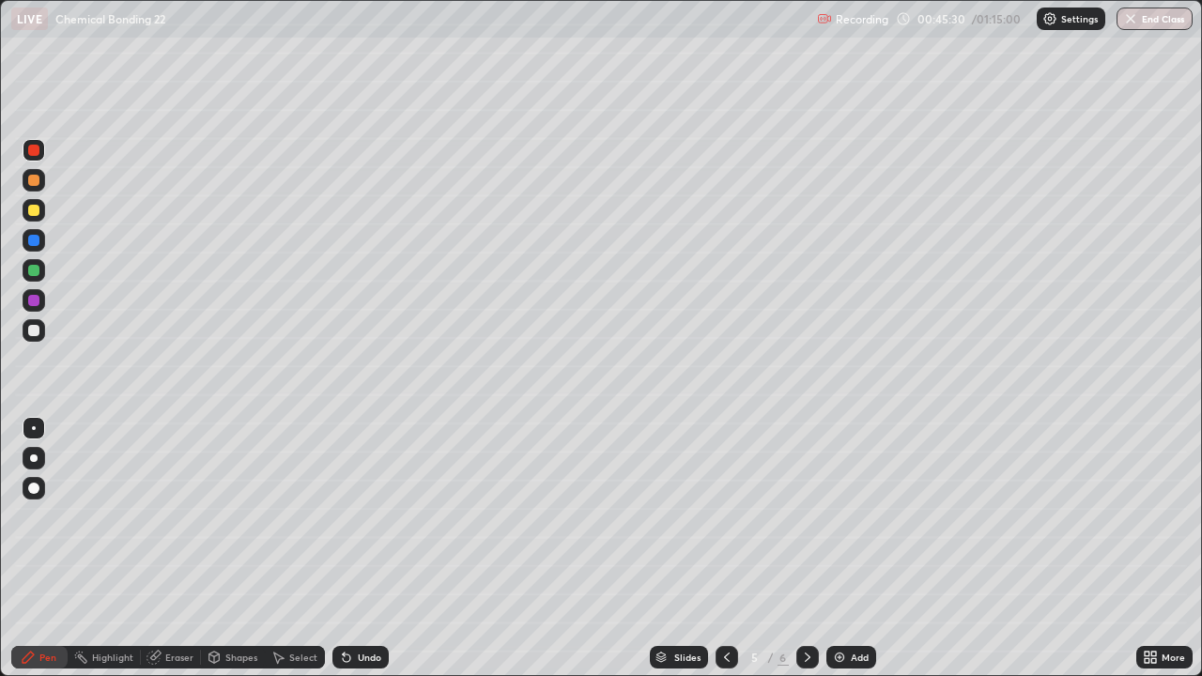
click at [808, 548] on div at bounding box center [807, 657] width 23 height 23
click at [35, 330] on div at bounding box center [33, 330] width 11 height 11
click at [851, 548] on div "Add" at bounding box center [860, 657] width 18 height 9
click at [32, 150] on div at bounding box center [33, 150] width 11 height 11
click at [170, 548] on div "Eraser" at bounding box center [171, 657] width 60 height 23
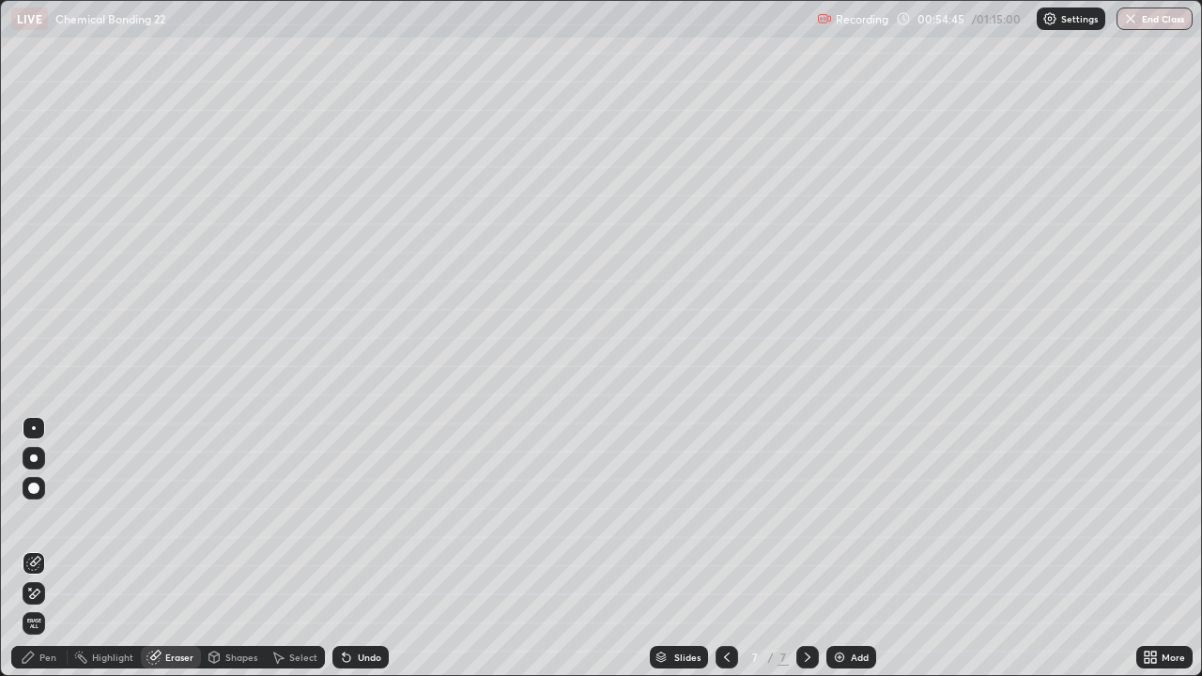
click at [40, 548] on div "Pen" at bounding box center [47, 657] width 17 height 9
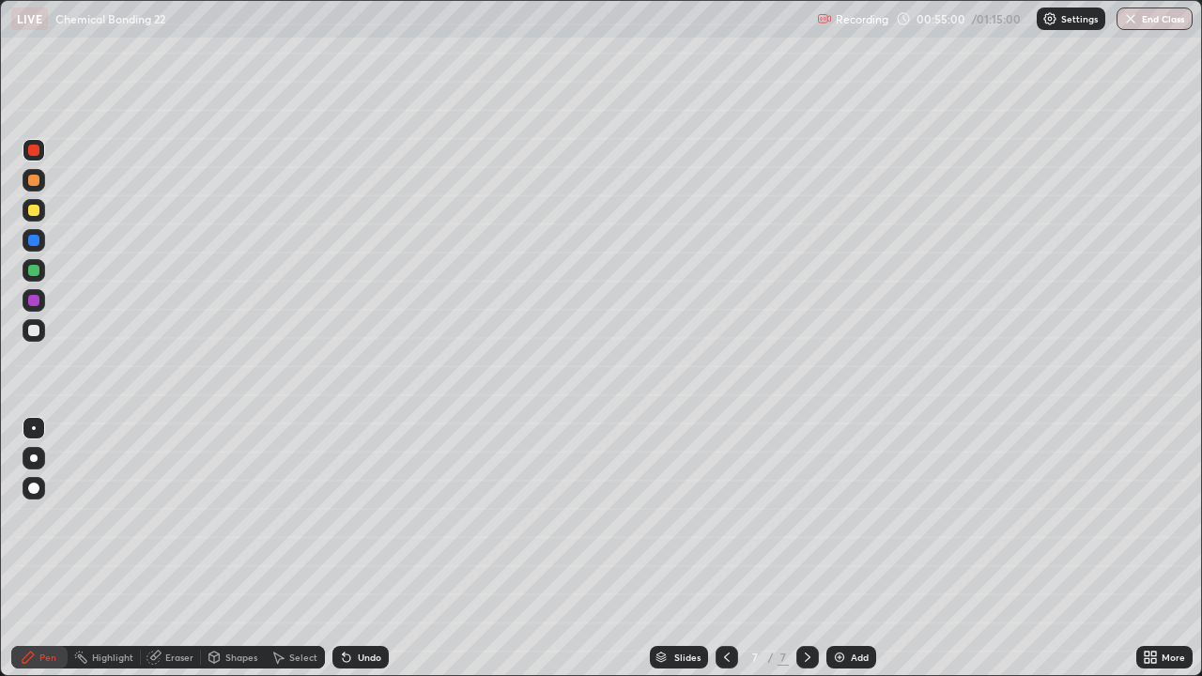
click at [41, 276] on div at bounding box center [34, 270] width 23 height 23
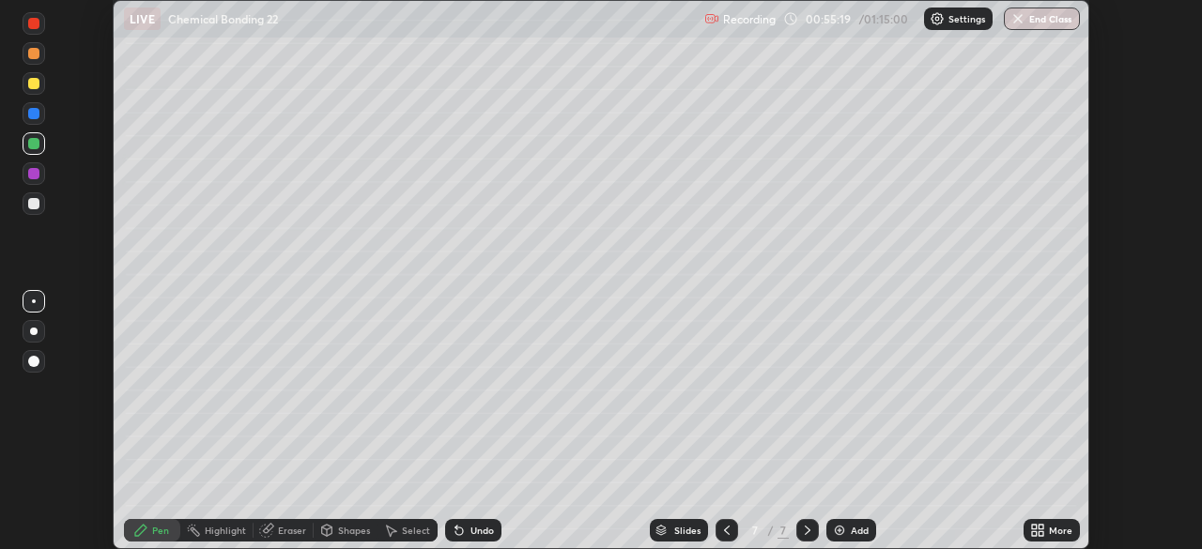
click at [1040, 527] on icon at bounding box center [1040, 527] width 5 height 5
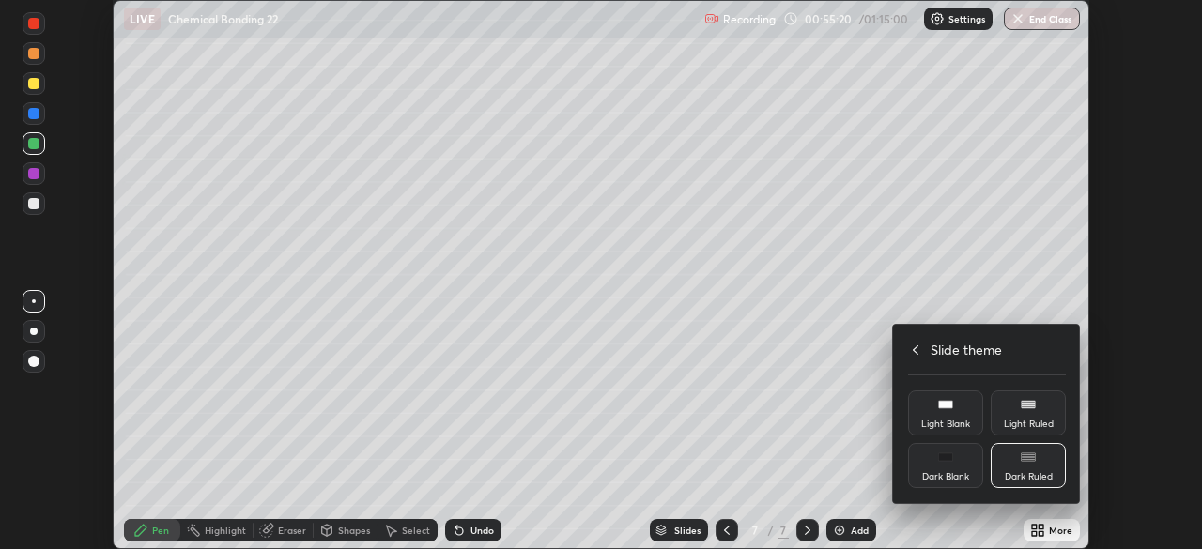
click at [914, 349] on icon at bounding box center [915, 350] width 15 height 15
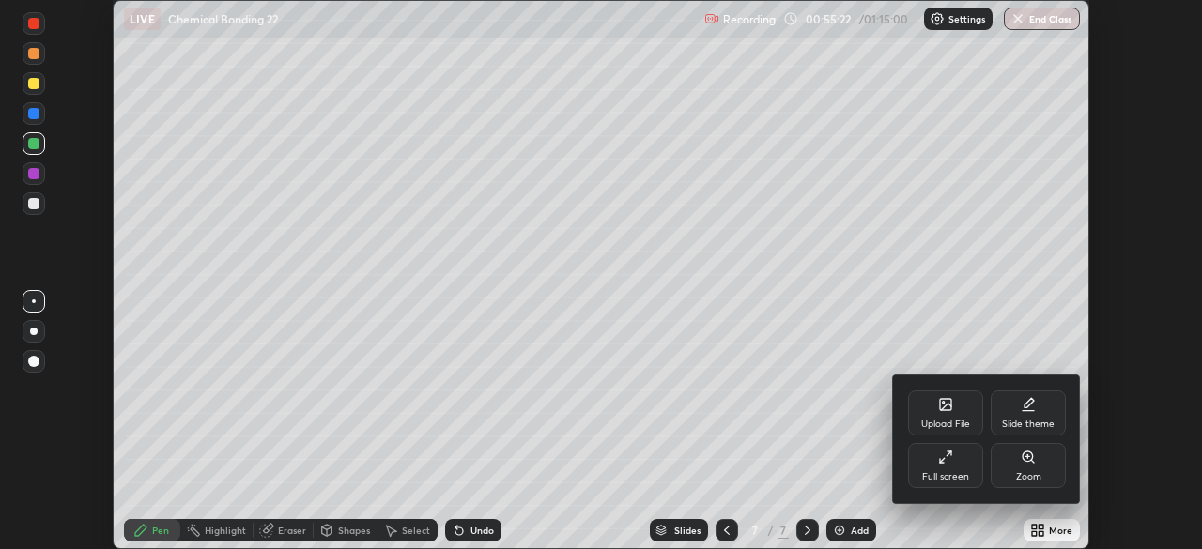
click at [941, 467] on div "Full screen" at bounding box center [945, 465] width 75 height 45
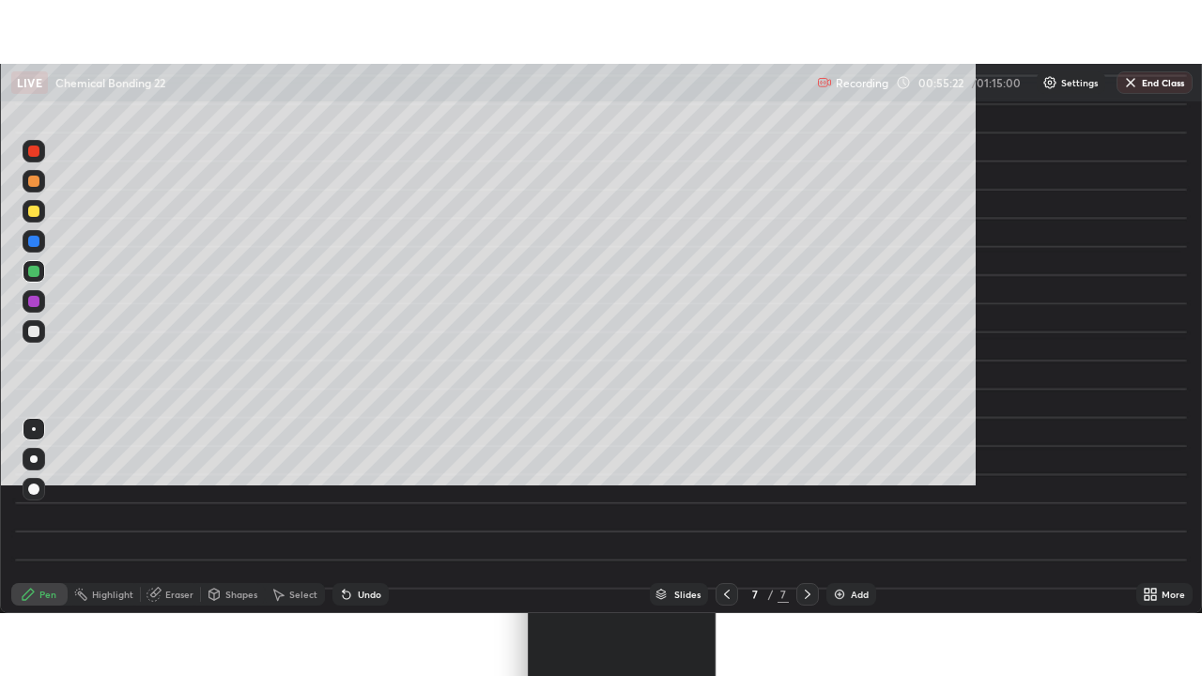
scroll to position [676, 1202]
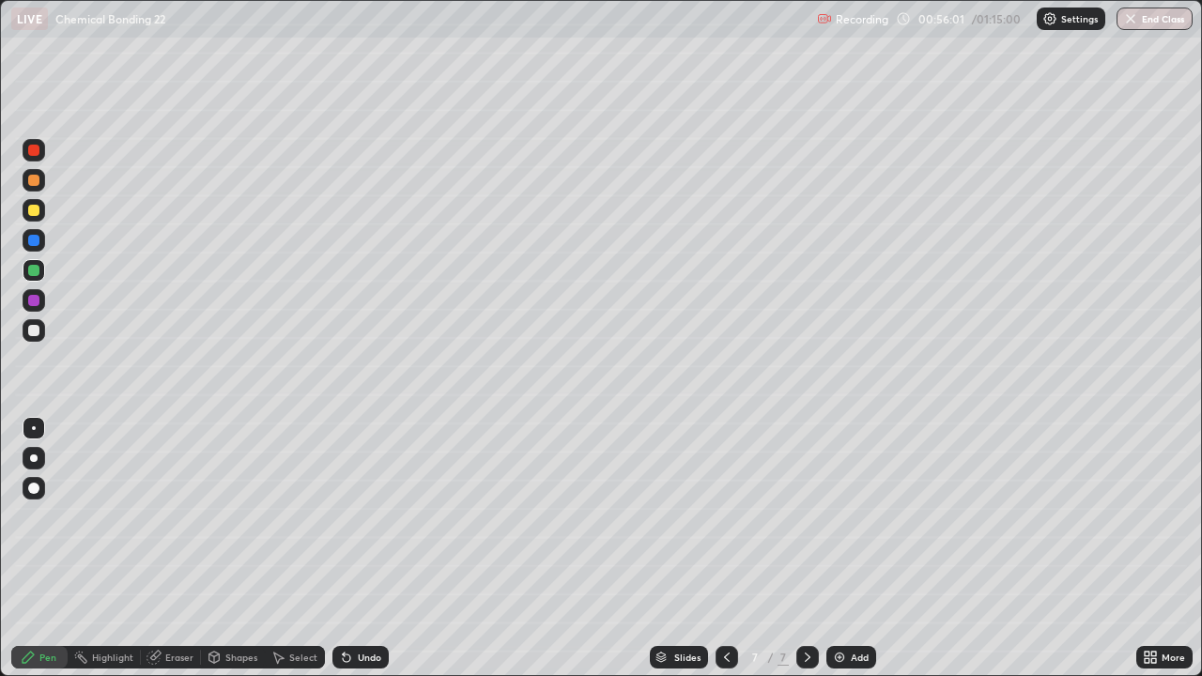
click at [31, 243] on div at bounding box center [33, 240] width 11 height 11
click at [31, 300] on div at bounding box center [33, 300] width 11 height 11
click at [31, 210] on div at bounding box center [33, 210] width 11 height 11
click at [290, 548] on div "Select" at bounding box center [303, 657] width 28 height 9
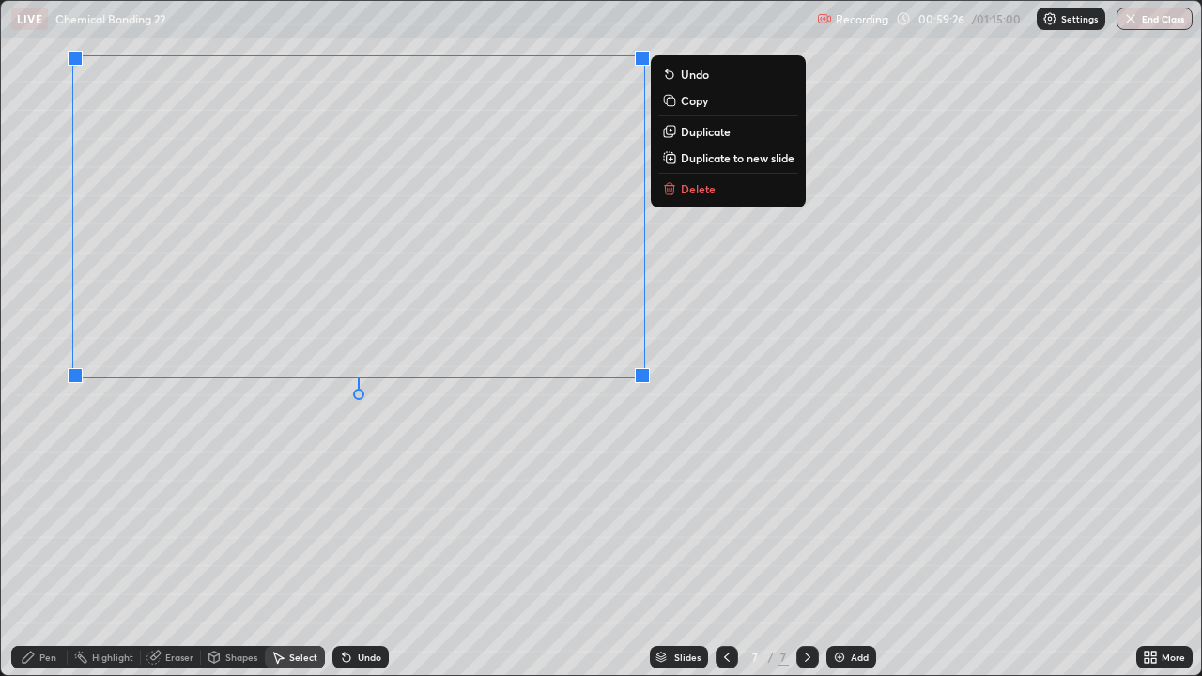
click at [561, 499] on div "0 ° Undo Copy Duplicate Duplicate to new slide Delete" at bounding box center [601, 338] width 1200 height 674
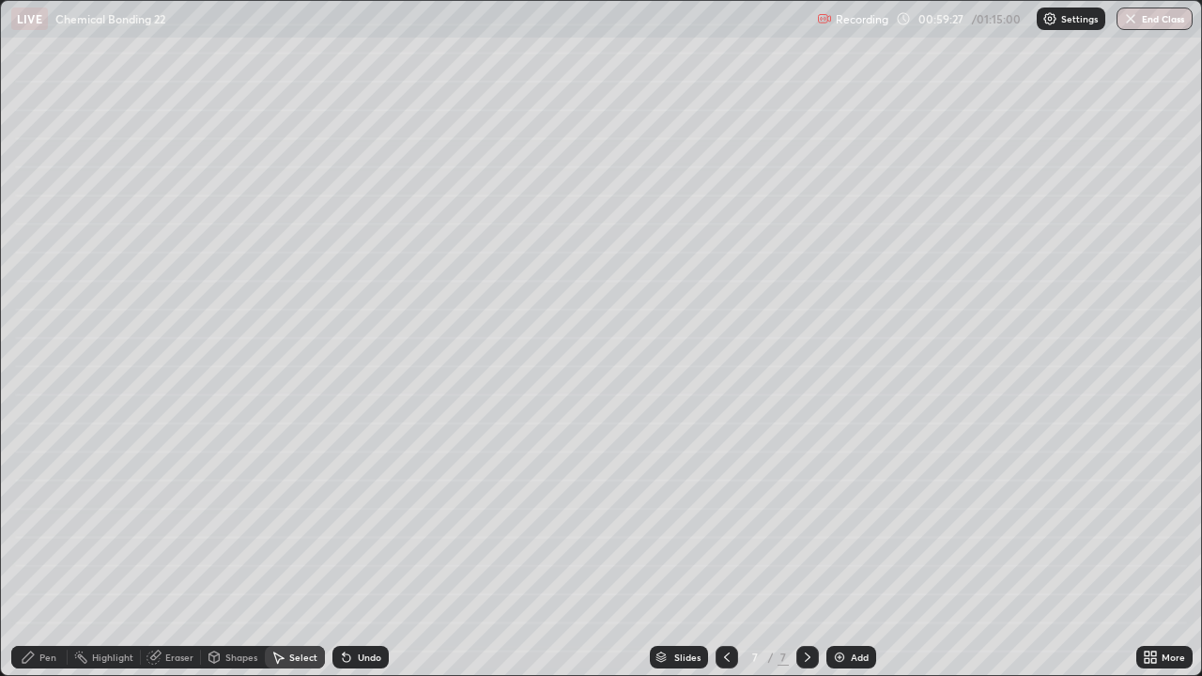
click at [30, 548] on icon at bounding box center [28, 657] width 11 height 11
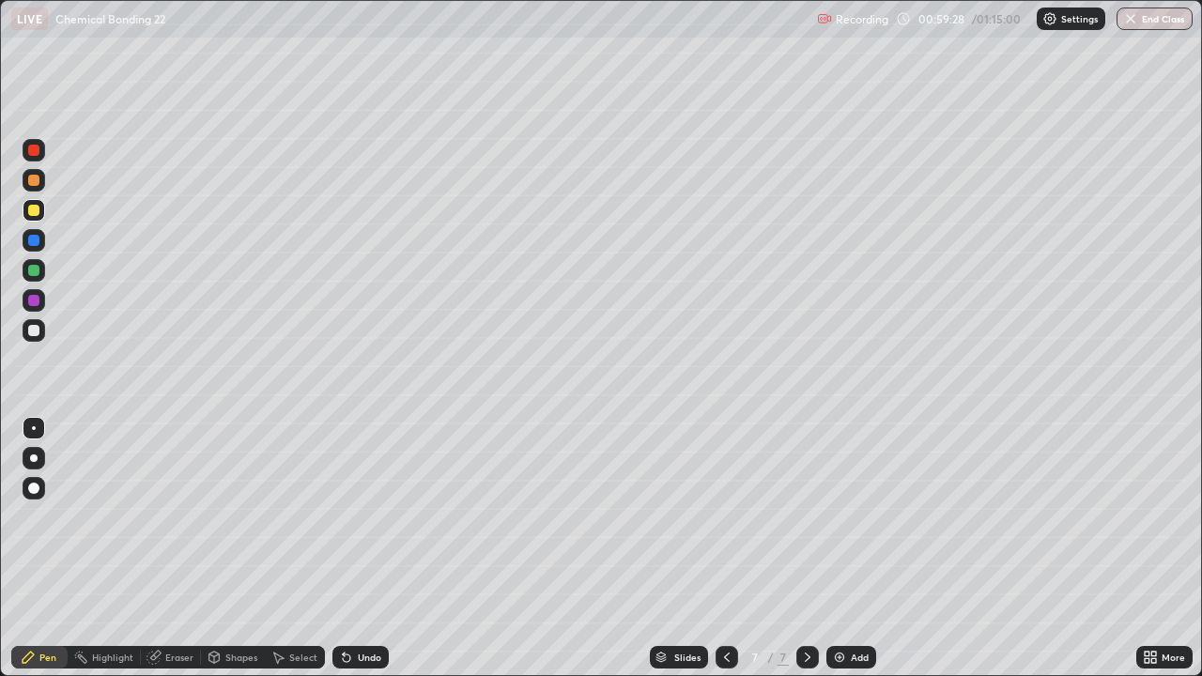
click at [34, 326] on div at bounding box center [33, 330] width 11 height 11
click at [304, 548] on div "Select" at bounding box center [303, 657] width 28 height 9
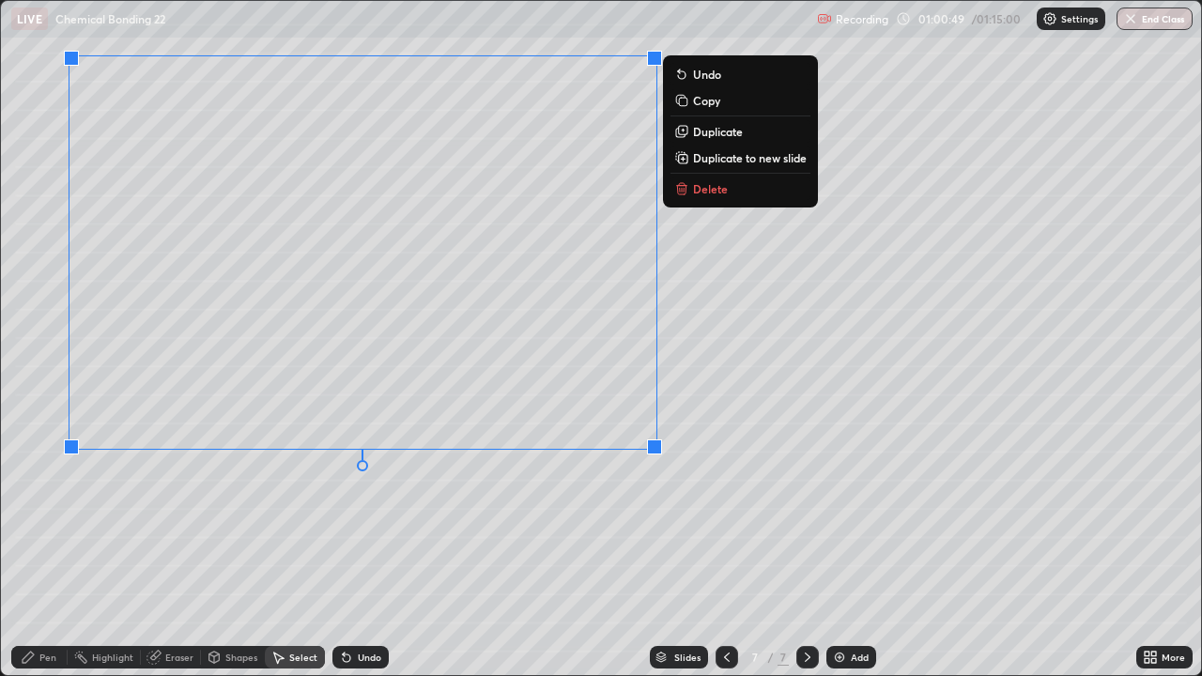
click at [511, 548] on div "0 ° Undo Copy Duplicate Duplicate to new slide Delete" at bounding box center [601, 338] width 1200 height 674
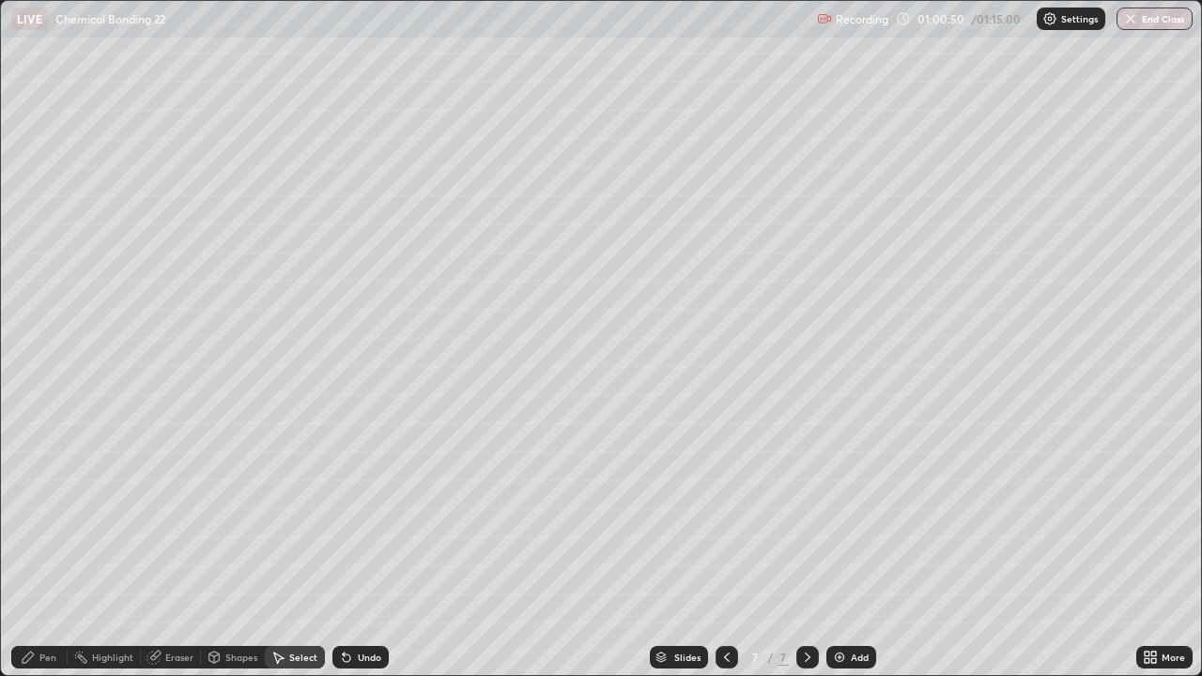
click at [34, 548] on div "Pen" at bounding box center [39, 657] width 56 height 23
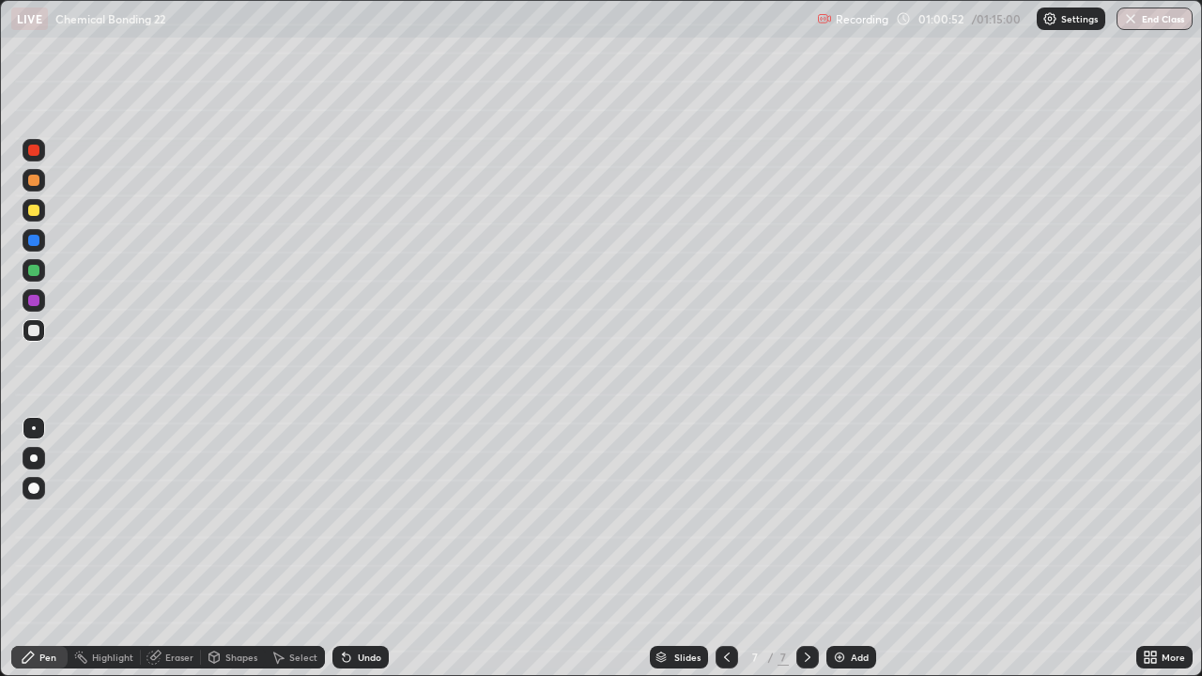
click at [31, 271] on div at bounding box center [33, 270] width 11 height 11
click at [293, 548] on div "Select" at bounding box center [303, 657] width 28 height 9
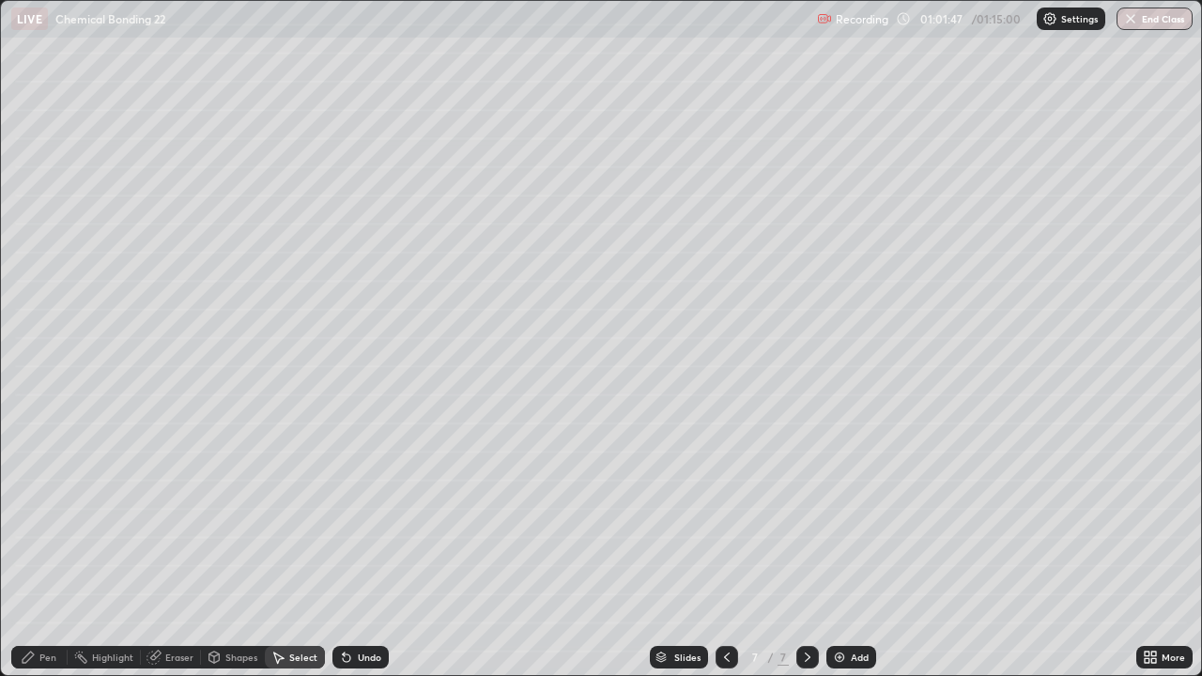
click at [36, 548] on div "Pen" at bounding box center [39, 657] width 56 height 23
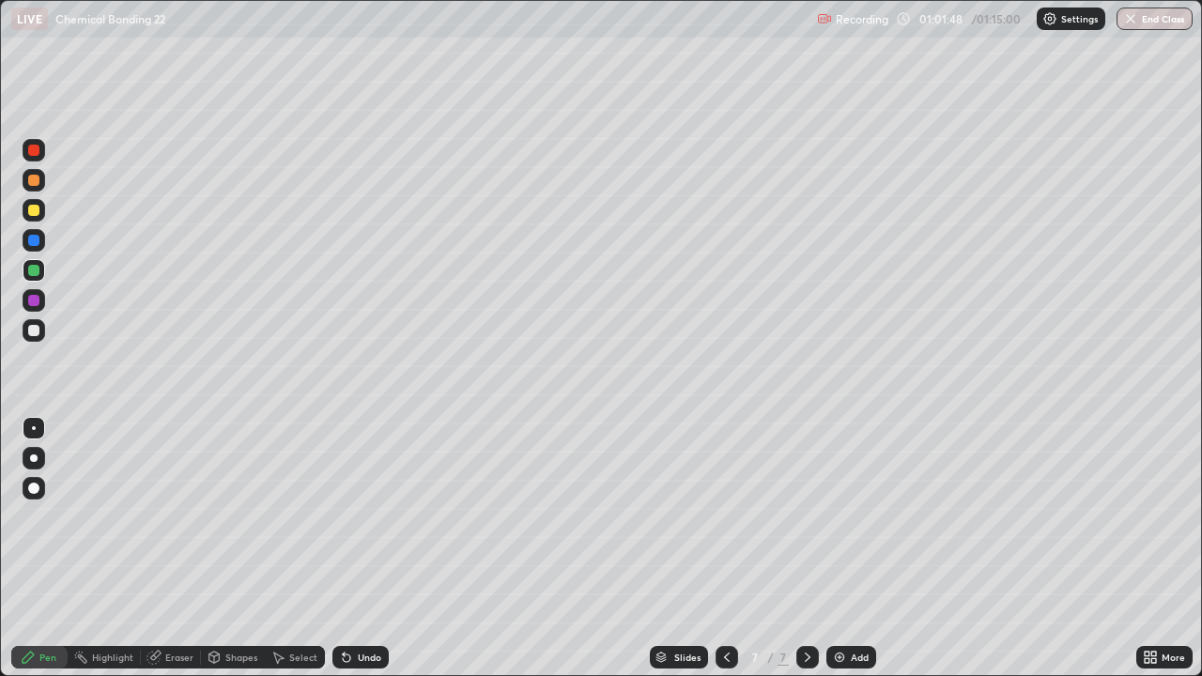
click at [31, 330] on div at bounding box center [33, 330] width 11 height 11
click at [362, 548] on div "Undo" at bounding box center [360, 657] width 56 height 23
click at [364, 548] on div "Undo" at bounding box center [369, 657] width 23 height 9
click at [372, 548] on div "Undo" at bounding box center [360, 657] width 56 height 23
click at [725, 548] on icon at bounding box center [726, 657] width 15 height 15
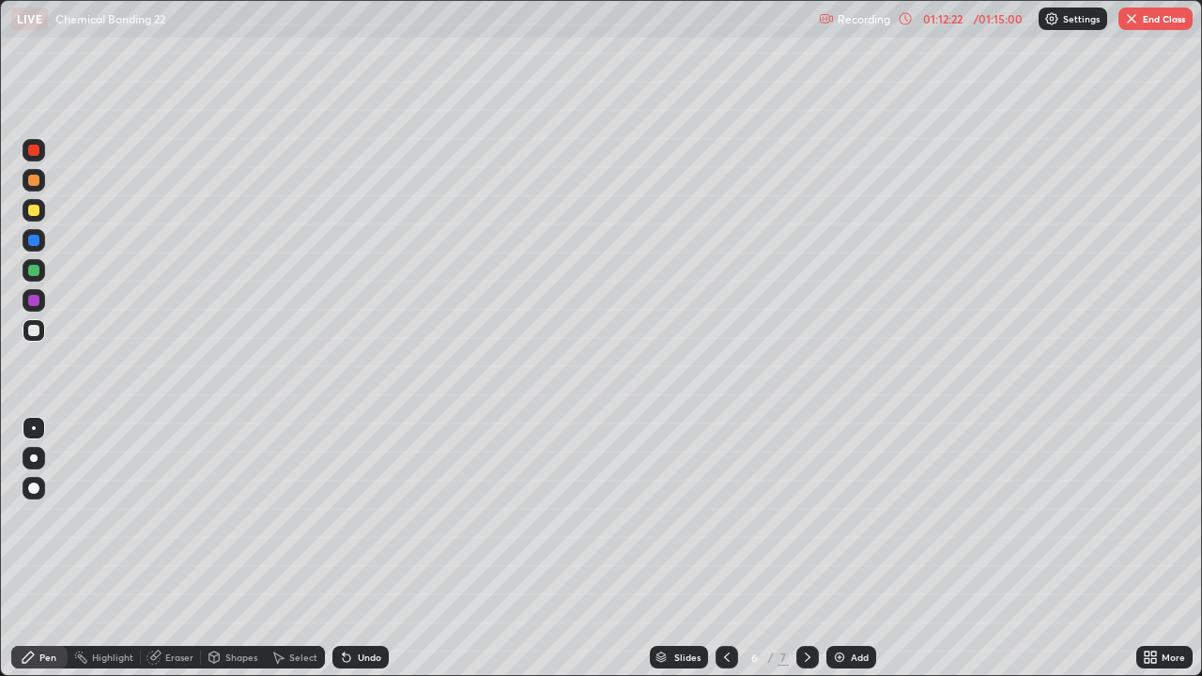
click at [807, 548] on icon at bounding box center [807, 657] width 15 height 15
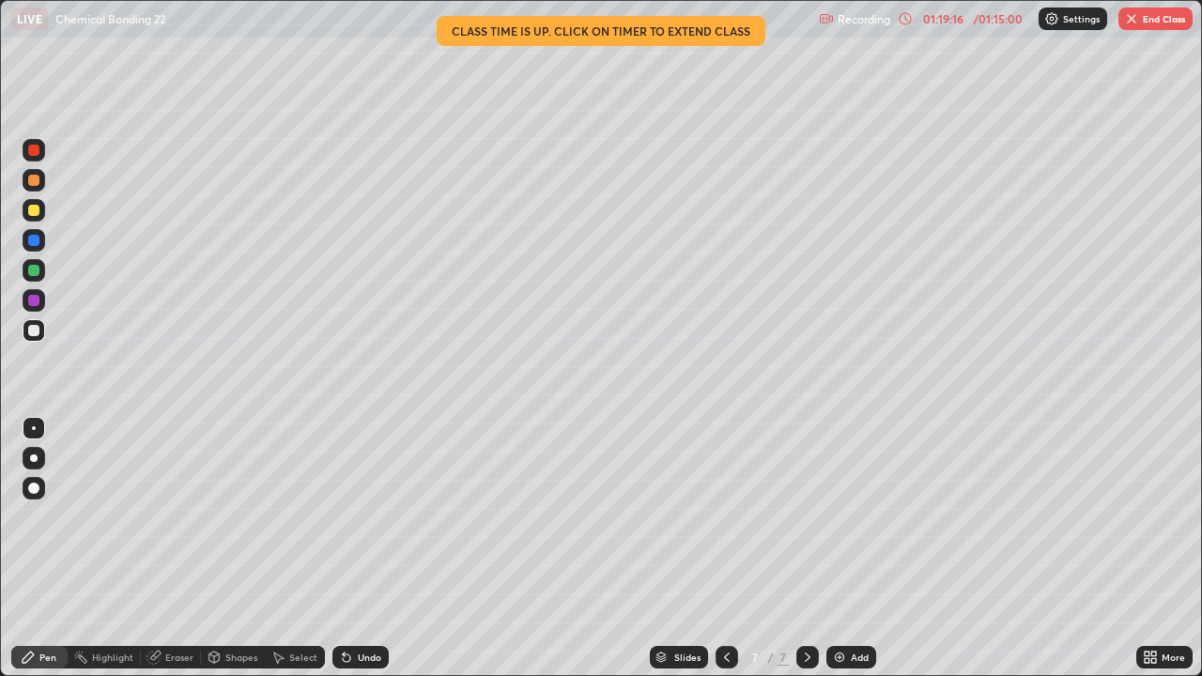
click at [1133, 19] on img "button" at bounding box center [1131, 18] width 15 height 15
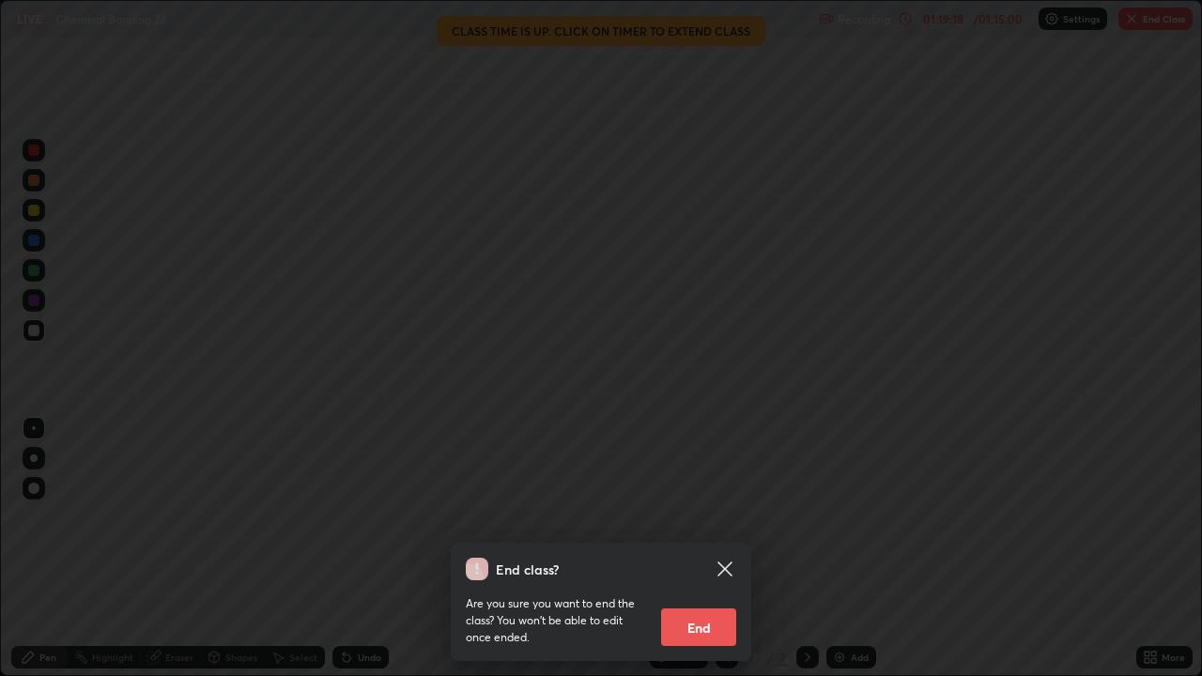
click at [688, 548] on button "End" at bounding box center [698, 627] width 75 height 38
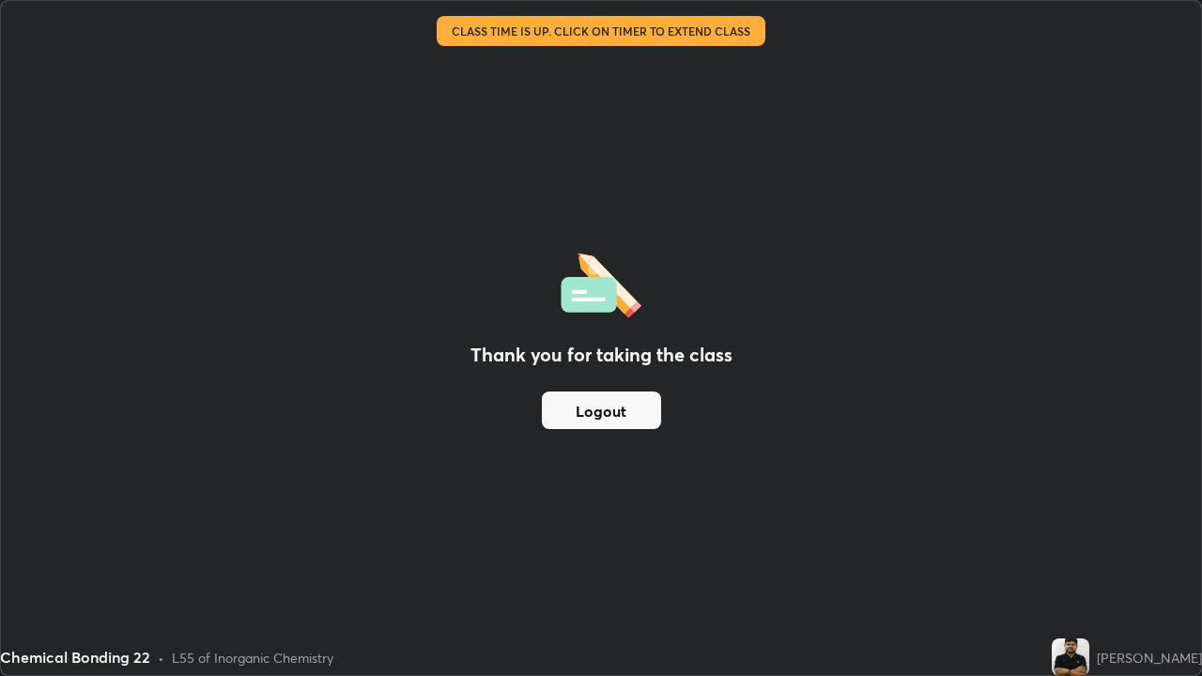
click at [593, 411] on button "Logout" at bounding box center [601, 411] width 119 height 38
